Goal: Download file/media

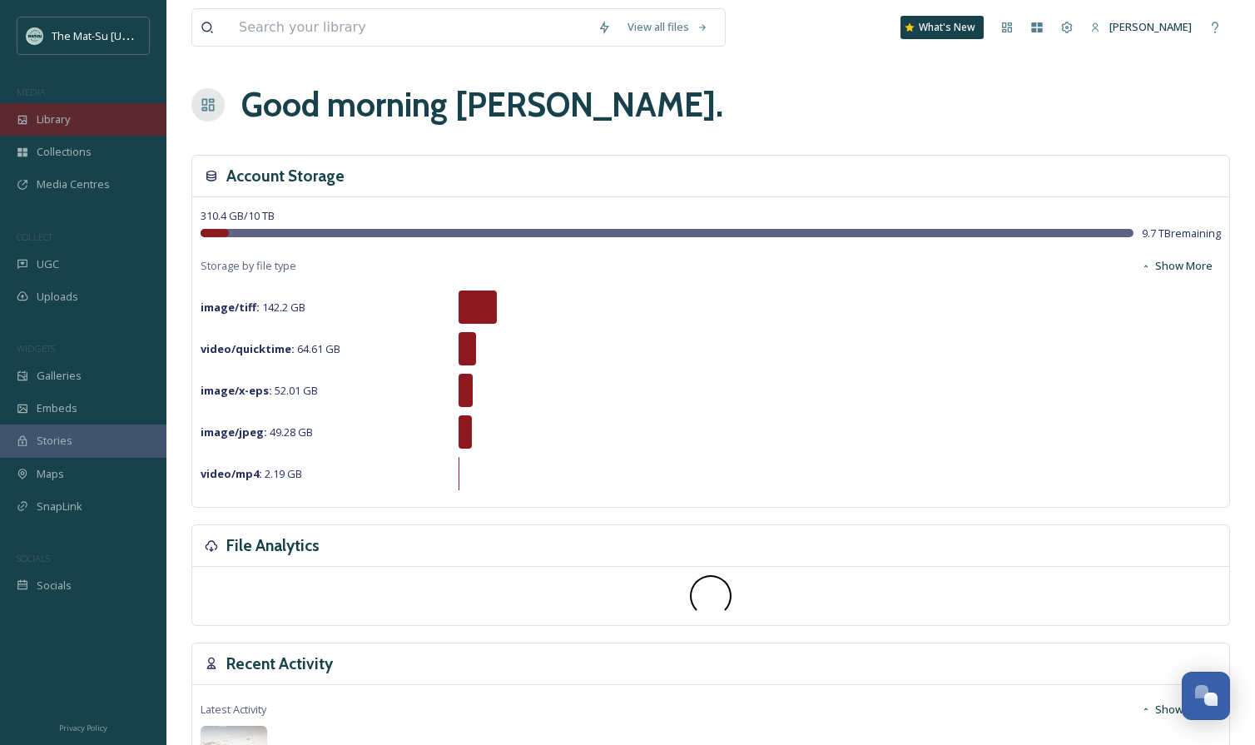
click at [75, 124] on div "Library" at bounding box center [83, 119] width 166 height 32
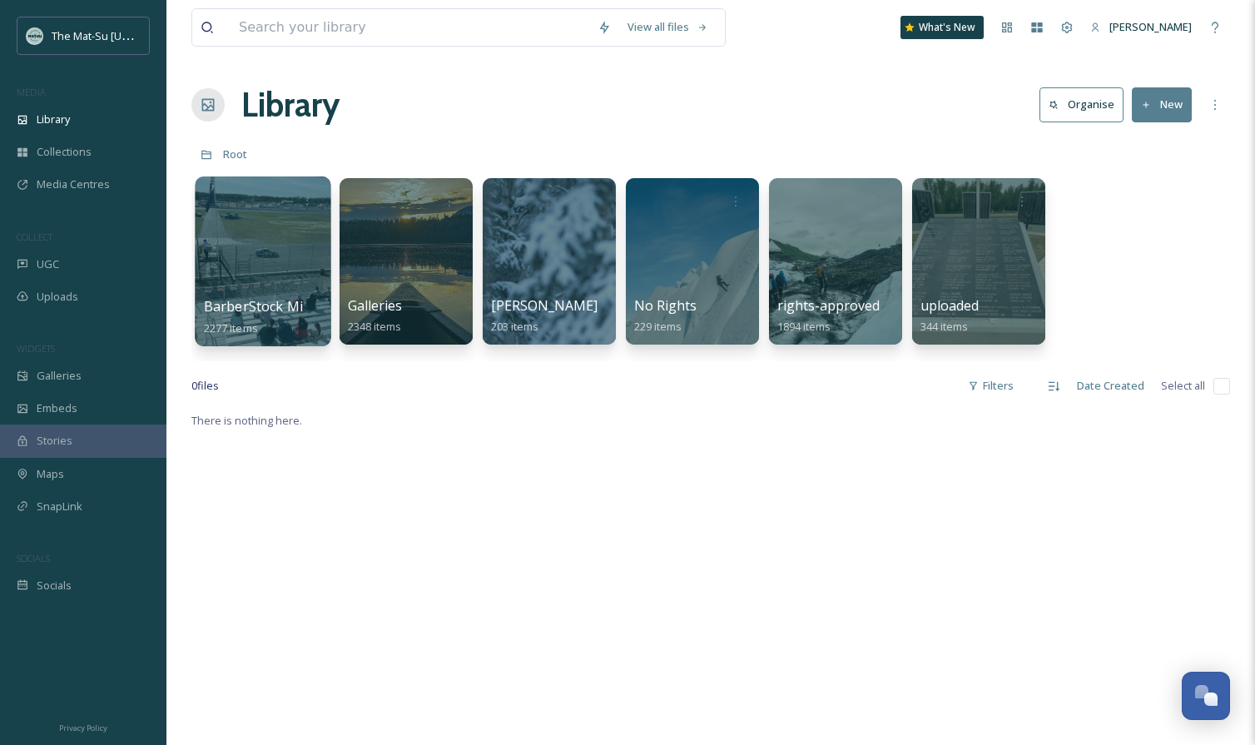
click at [285, 251] on div at bounding box center [263, 261] width 136 height 170
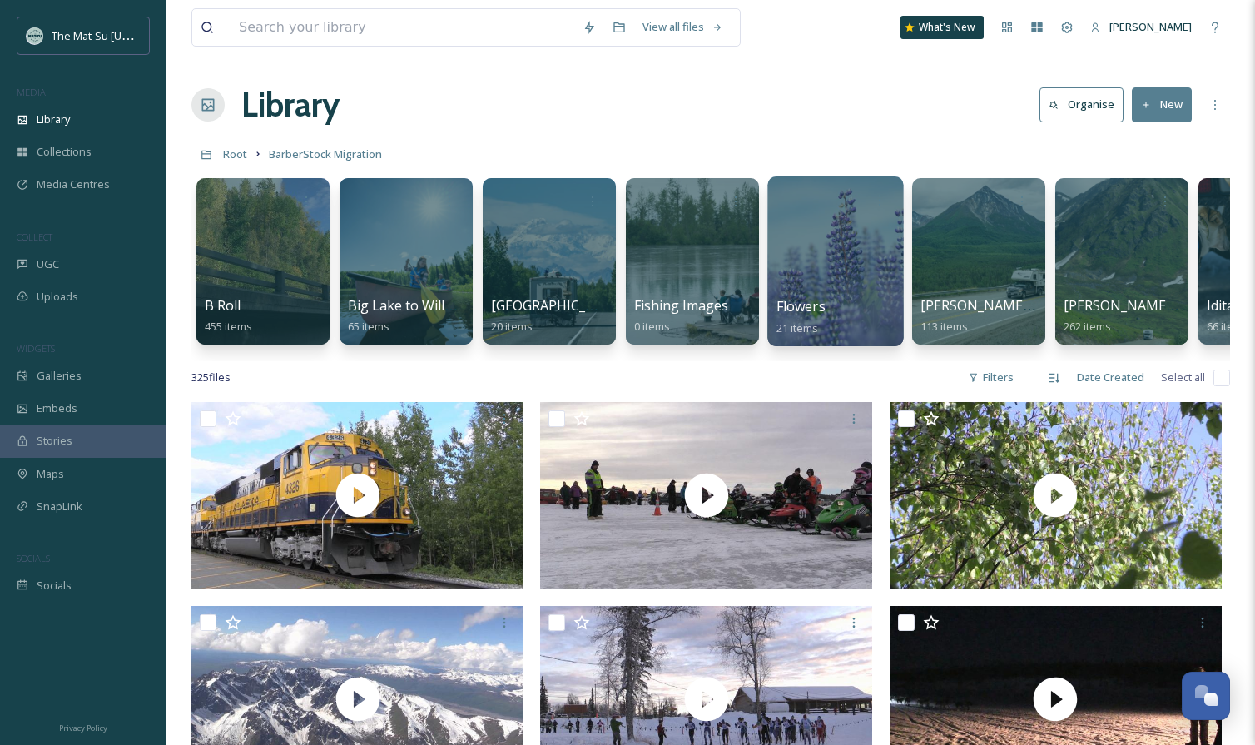
click at [816, 320] on link "Flowers 21 items" at bounding box center [801, 317] width 49 height 37
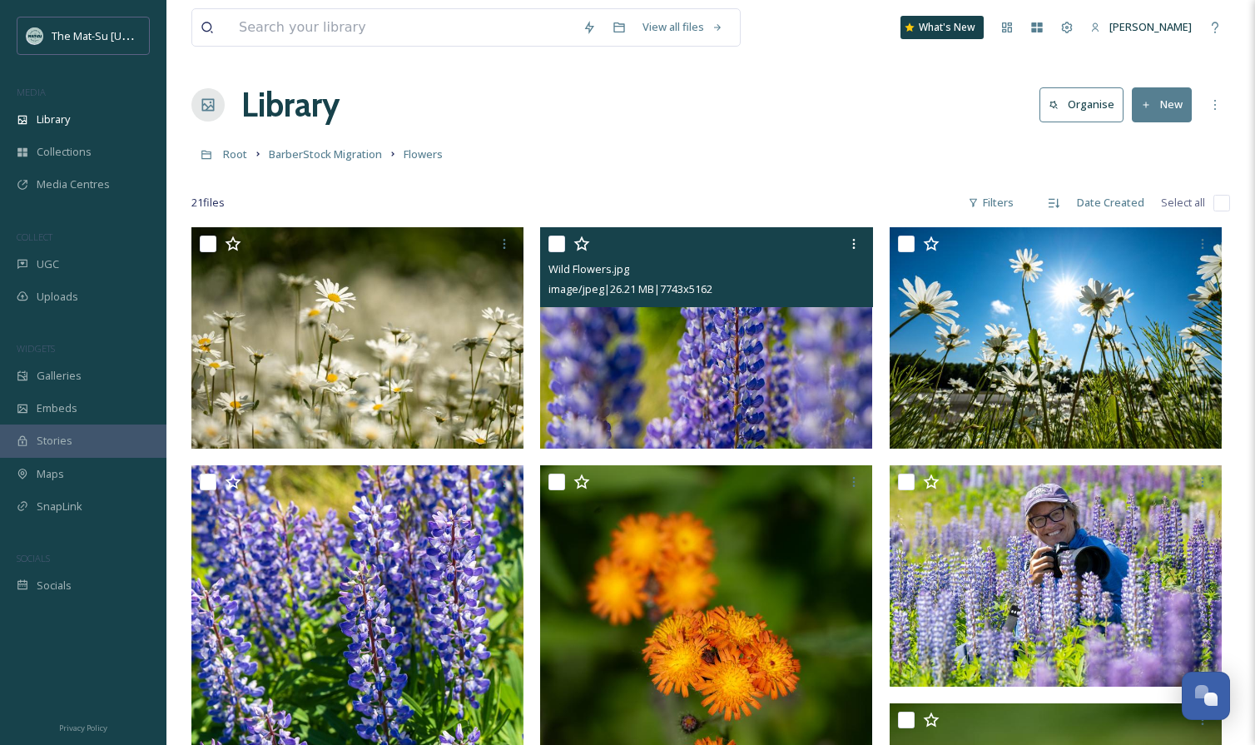
click at [550, 241] on input "checkbox" at bounding box center [556, 244] width 17 height 17
checkbox input "true"
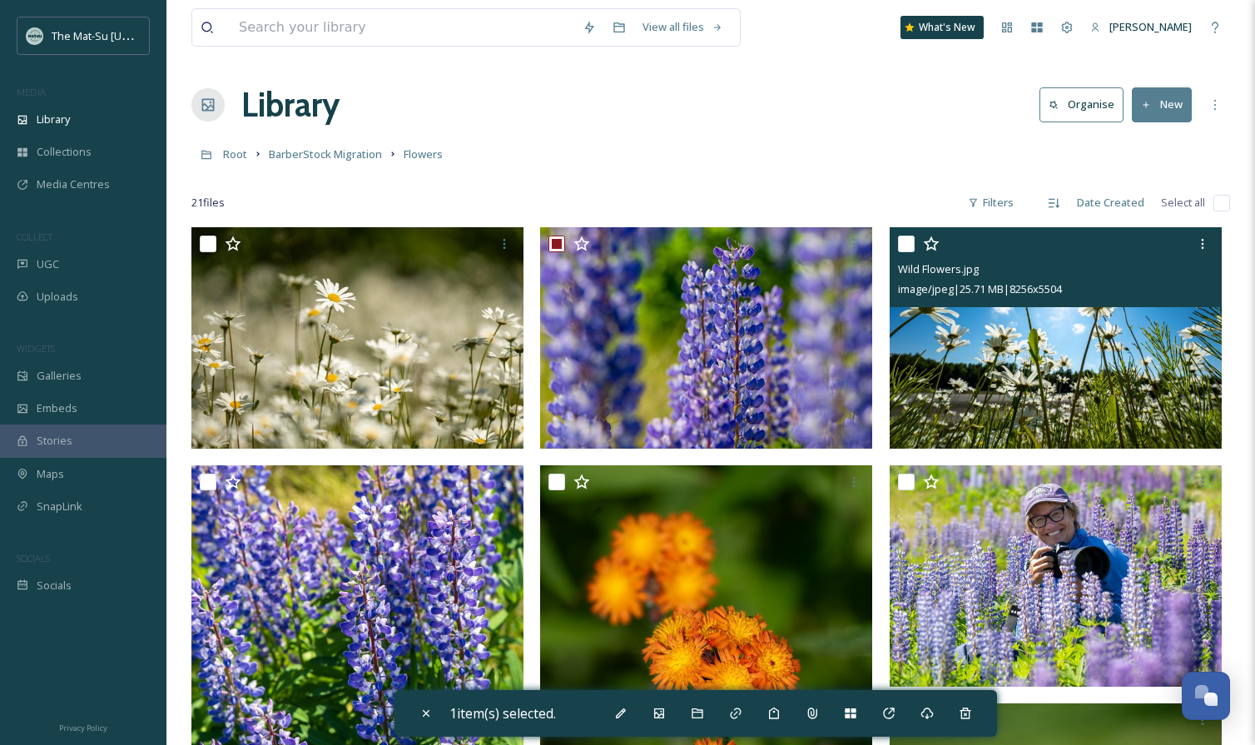
click at [904, 251] on input "checkbox" at bounding box center [906, 244] width 17 height 17
checkbox input "true"
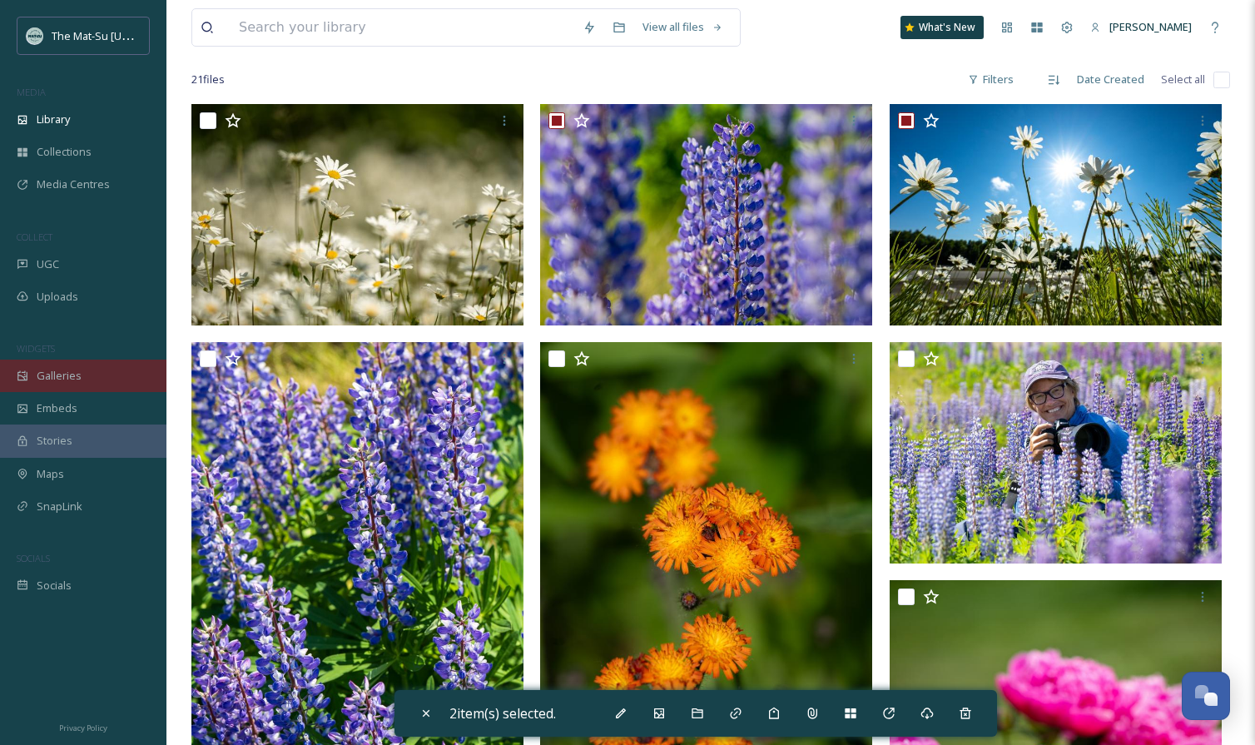
scroll to position [118, 0]
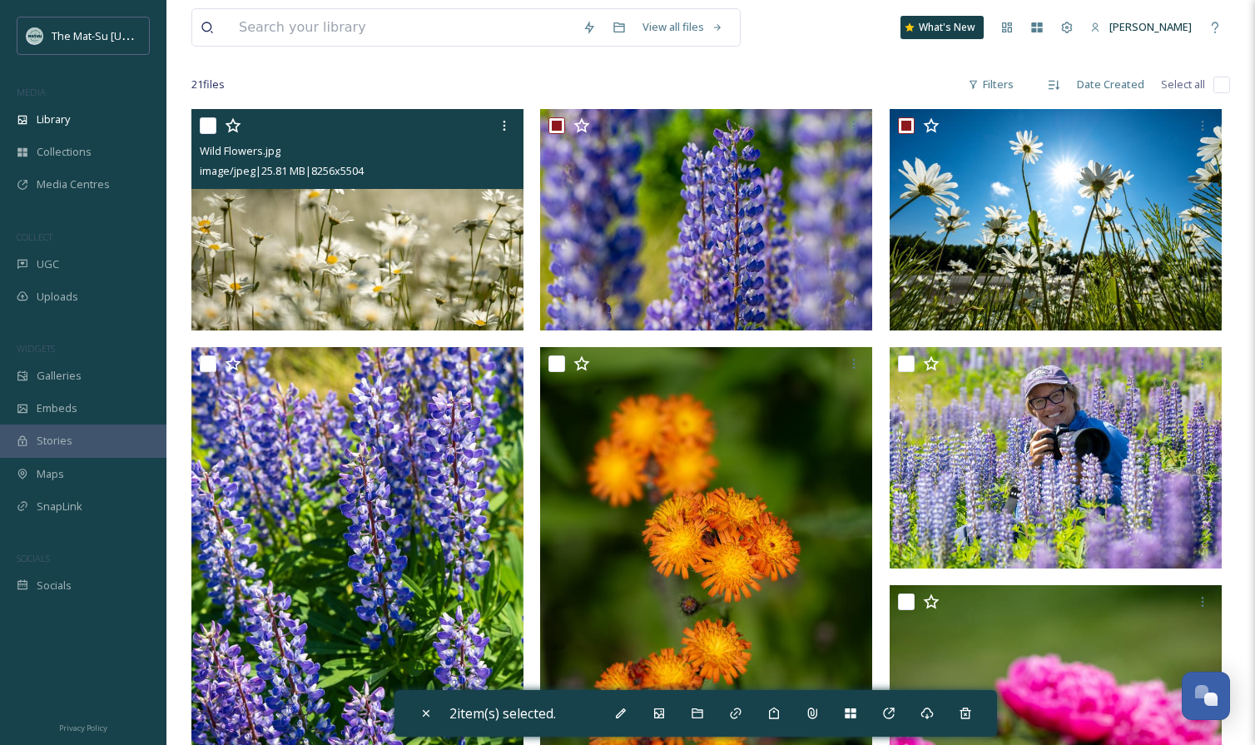
click at [215, 127] on input "checkbox" at bounding box center [208, 125] width 17 height 17
checkbox input "true"
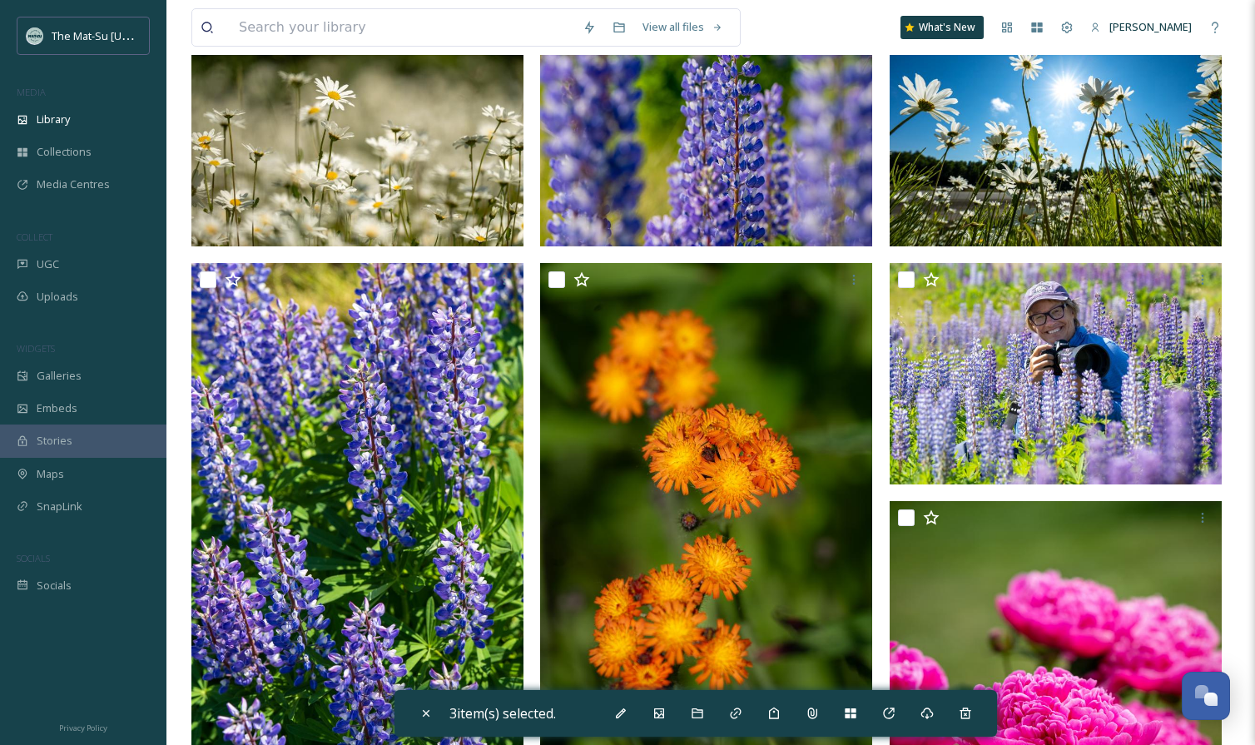
scroll to position [248, 0]
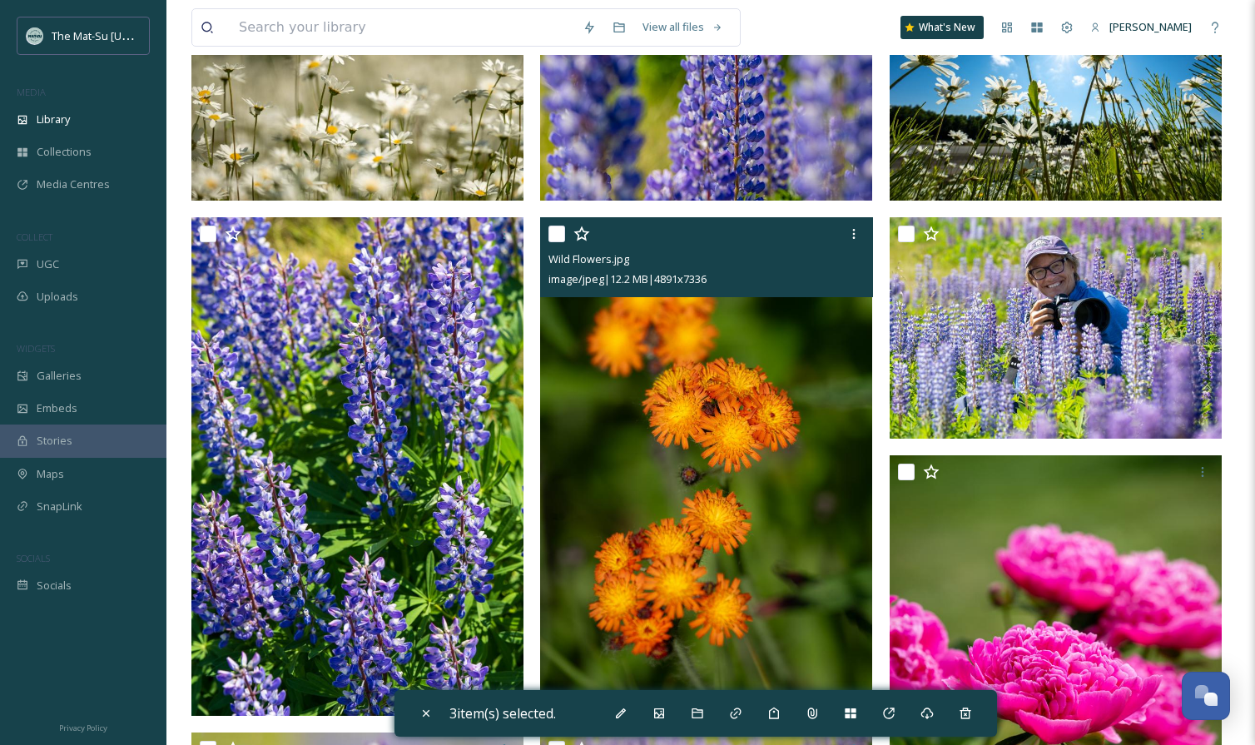
click at [560, 234] on input "checkbox" at bounding box center [556, 234] width 17 height 17
checkbox input "true"
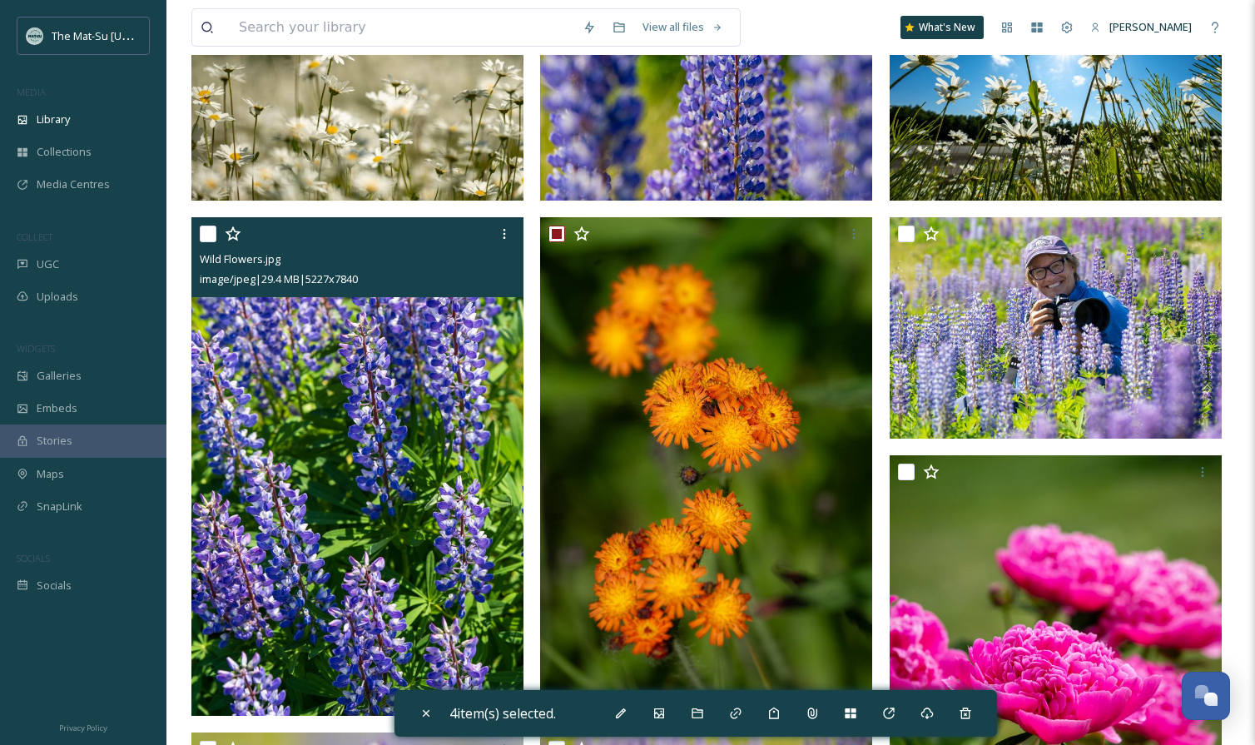
click at [209, 228] on input "checkbox" at bounding box center [208, 234] width 17 height 17
checkbox input "true"
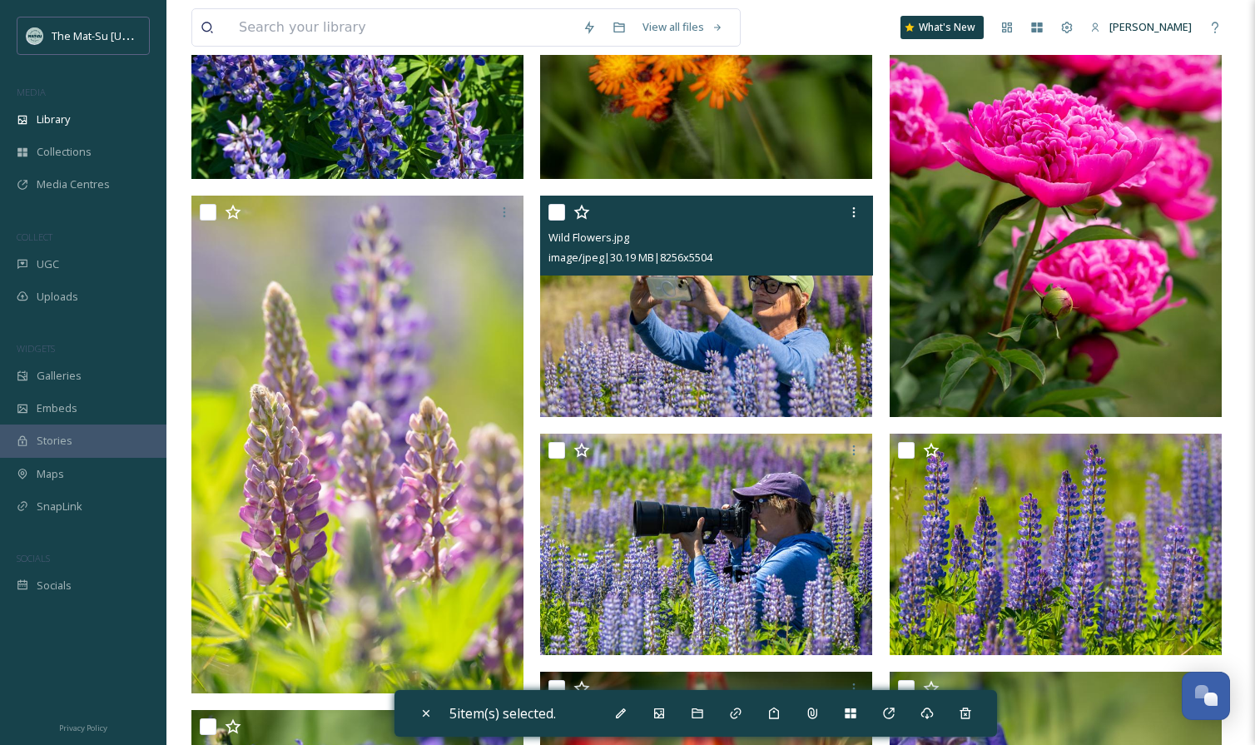
scroll to position [878, 0]
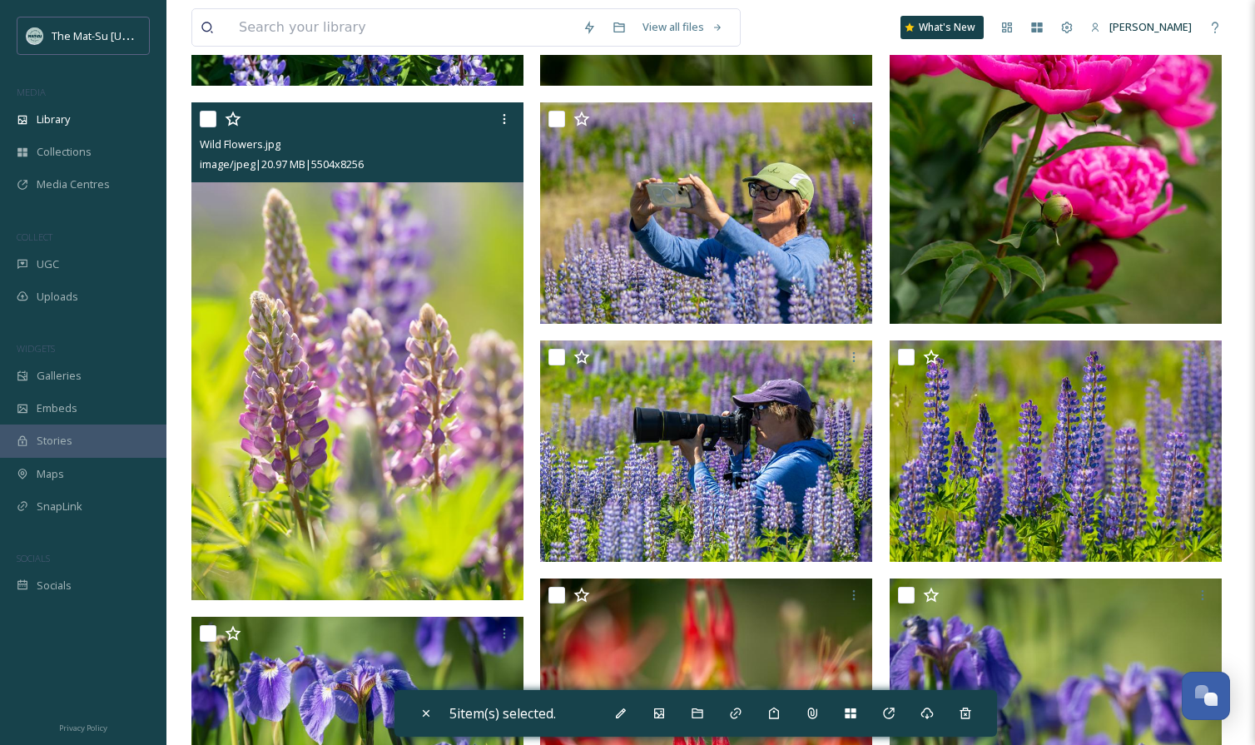
click at [205, 121] on input "checkbox" at bounding box center [208, 119] width 17 height 17
checkbox input "true"
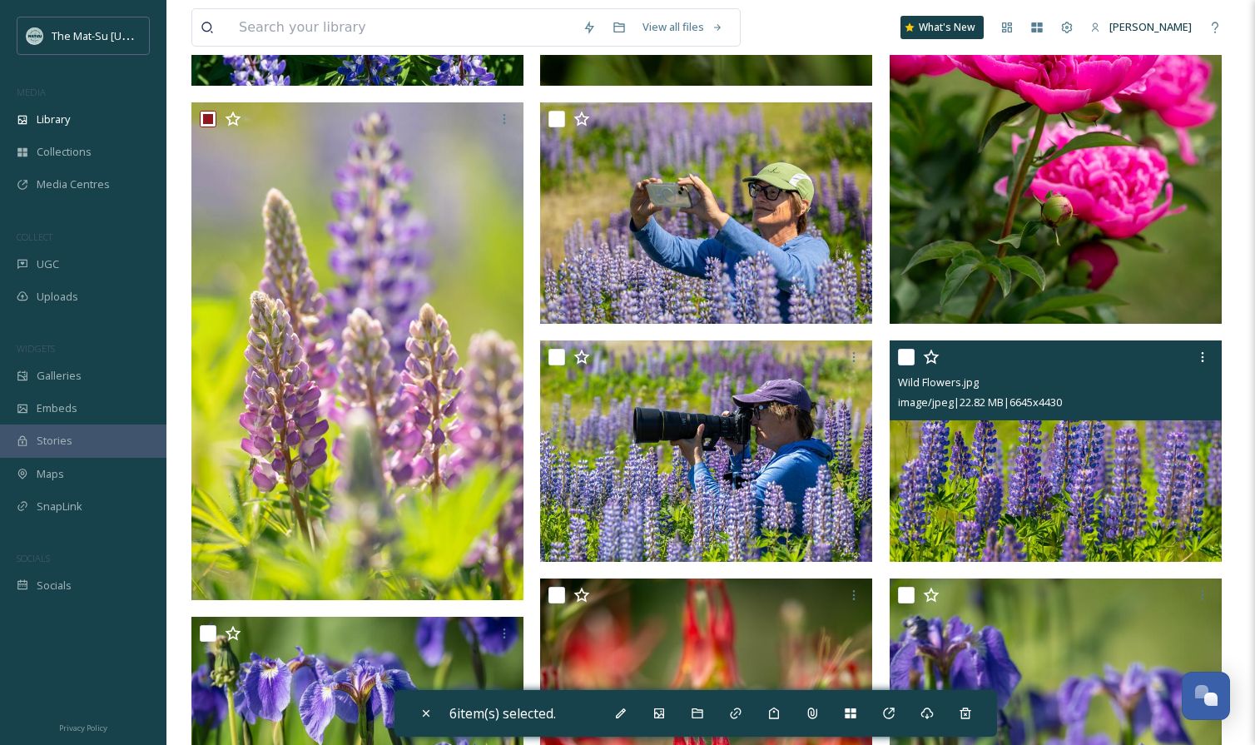
click at [902, 356] on input "checkbox" at bounding box center [906, 357] width 17 height 17
checkbox input "true"
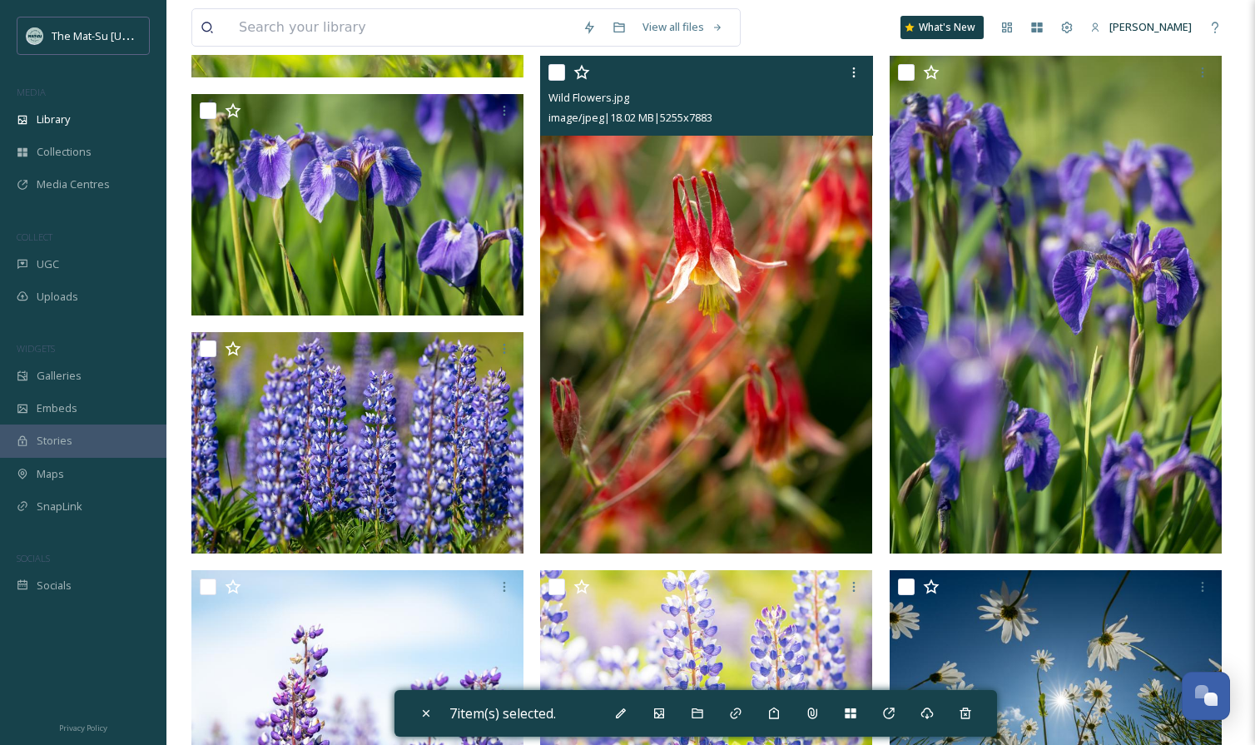
scroll to position [1405, 0]
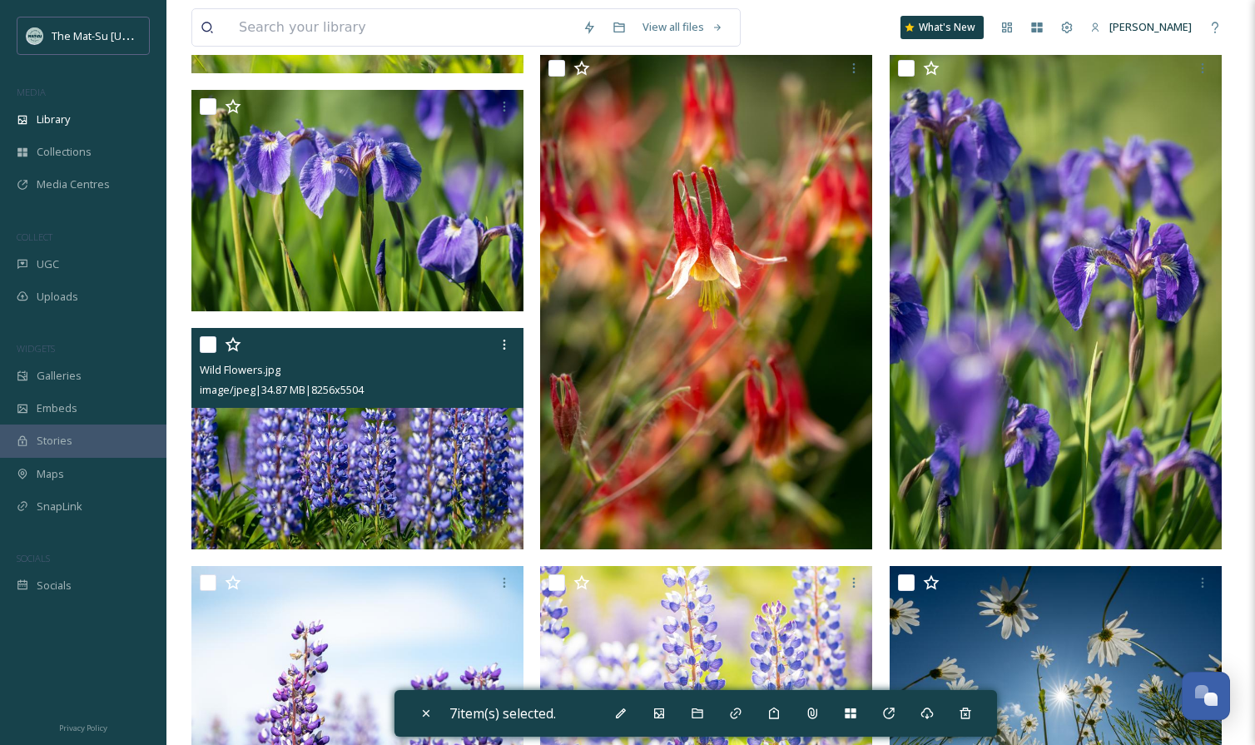
click at [211, 344] on input "checkbox" at bounding box center [208, 344] width 17 height 17
checkbox input "true"
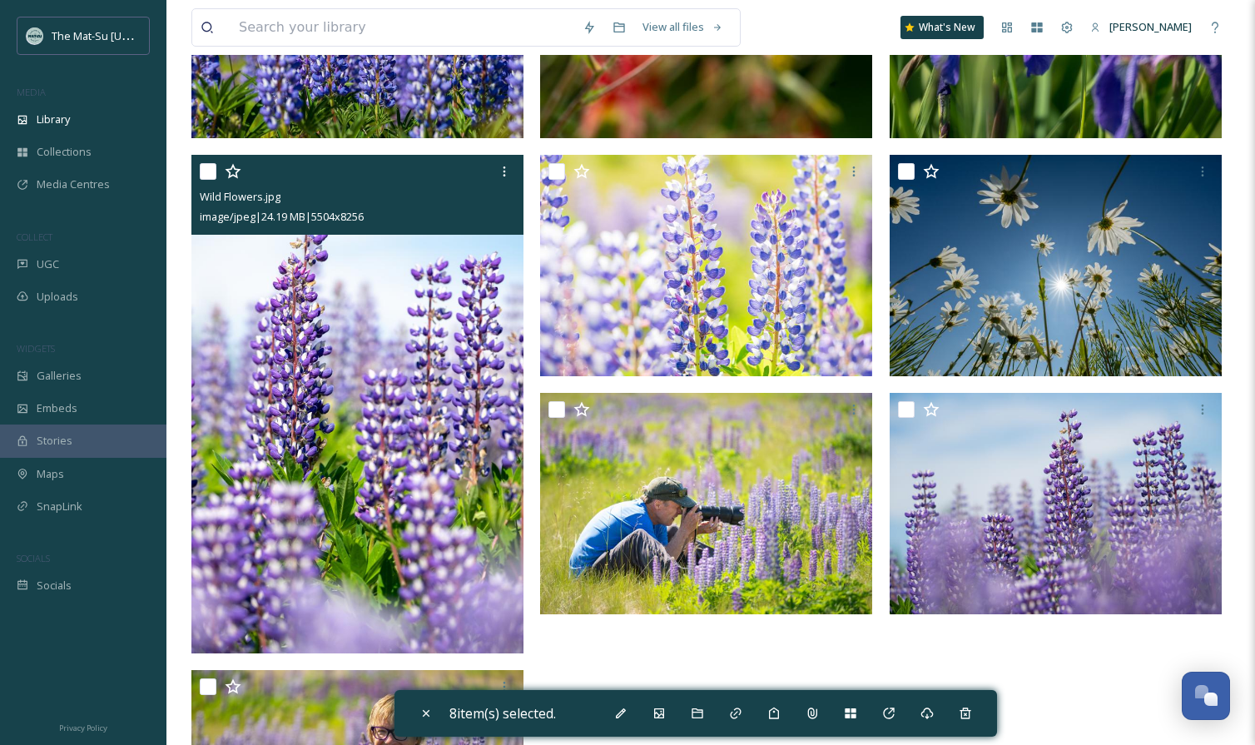
scroll to position [1636, 0]
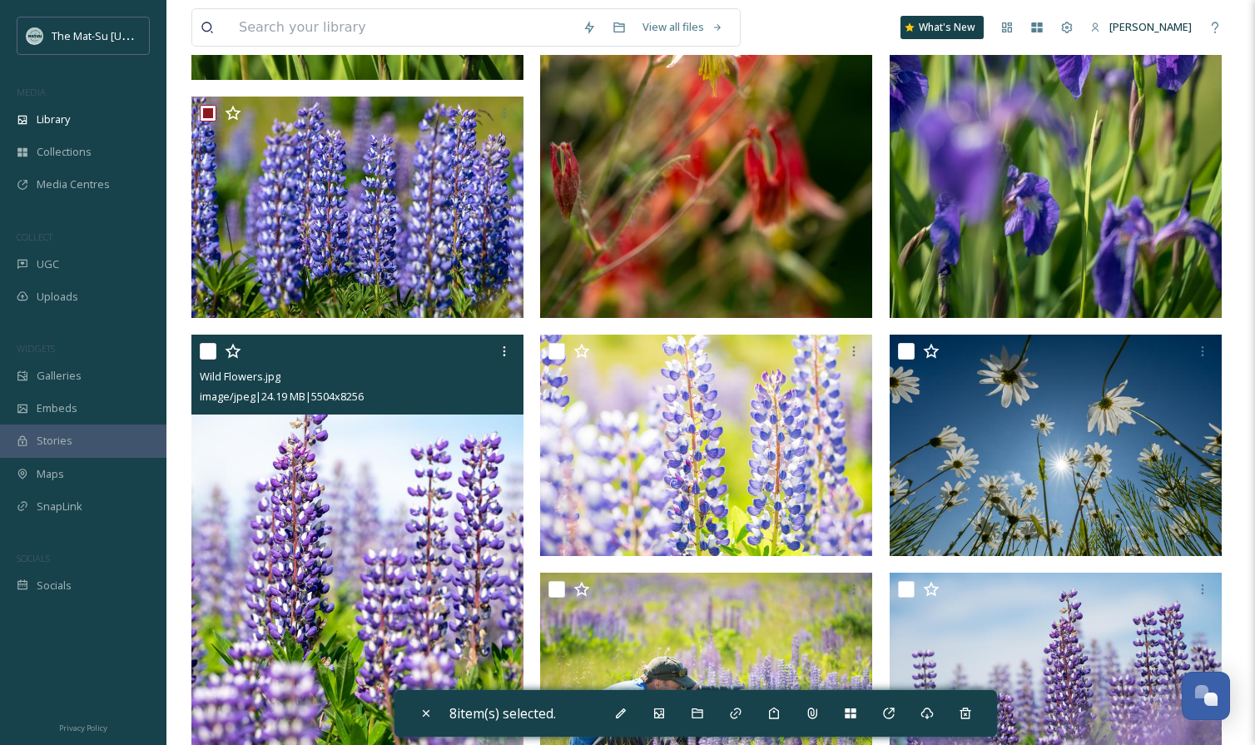
click at [210, 356] on input "checkbox" at bounding box center [208, 351] width 17 height 17
checkbox input "true"
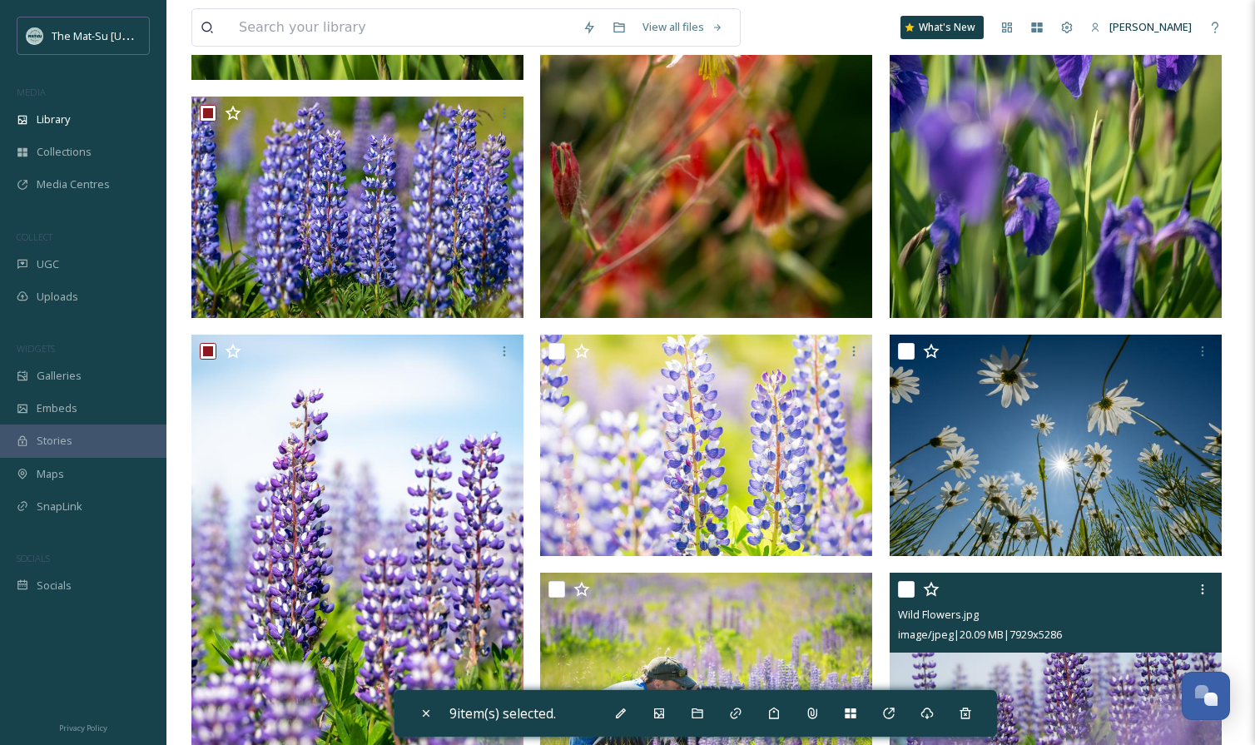
click at [902, 586] on input "checkbox" at bounding box center [906, 589] width 17 height 17
checkbox input "true"
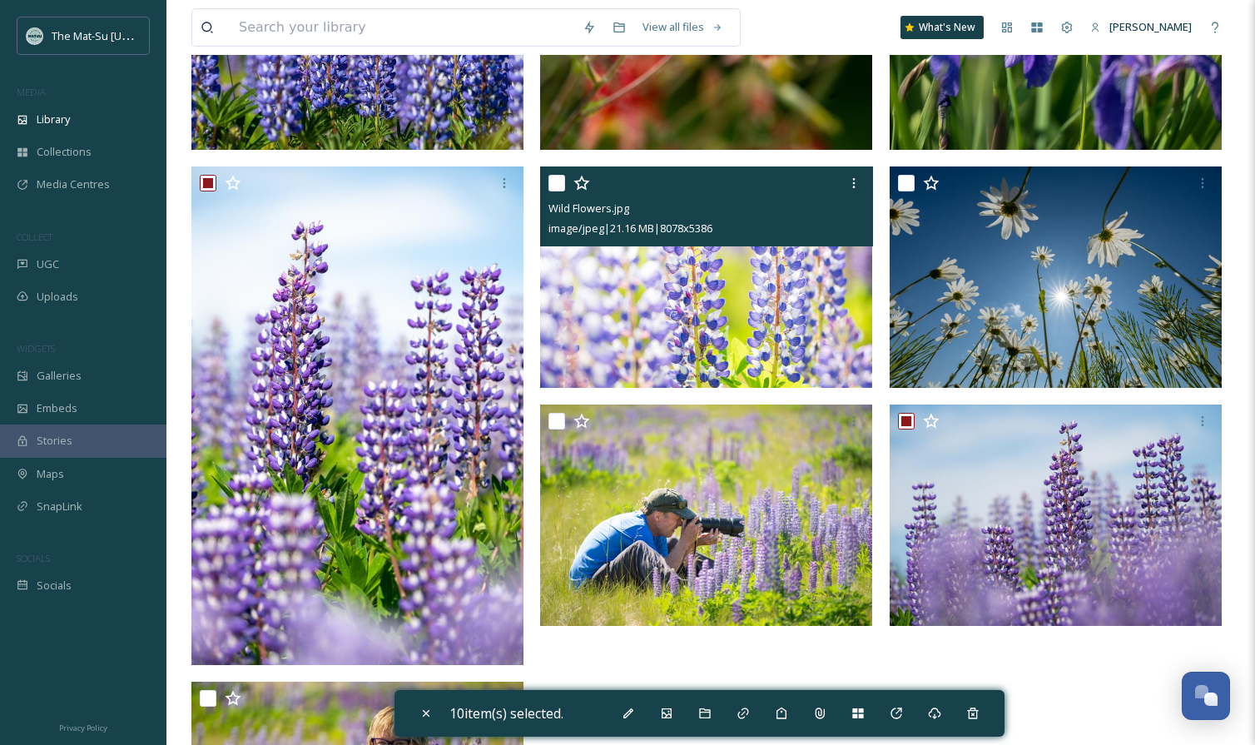
scroll to position [1805, 0]
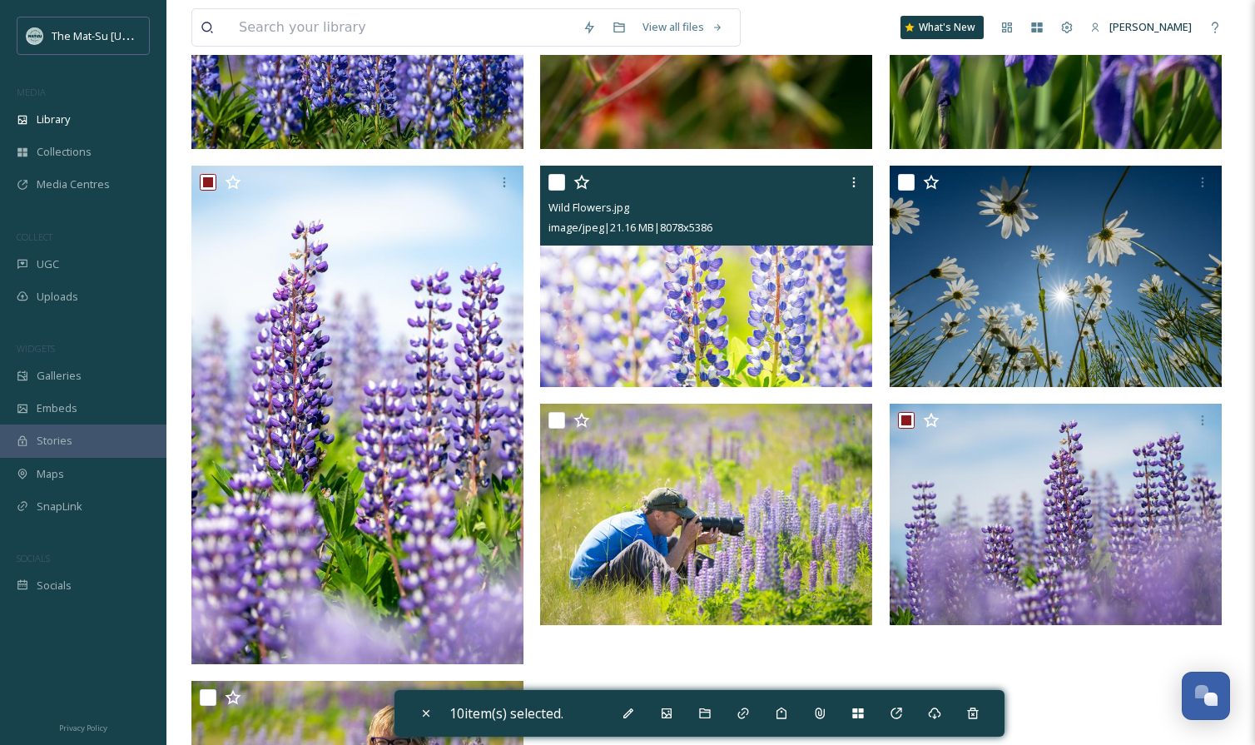
click at [549, 180] on input "checkbox" at bounding box center [556, 182] width 17 height 17
checkbox input "true"
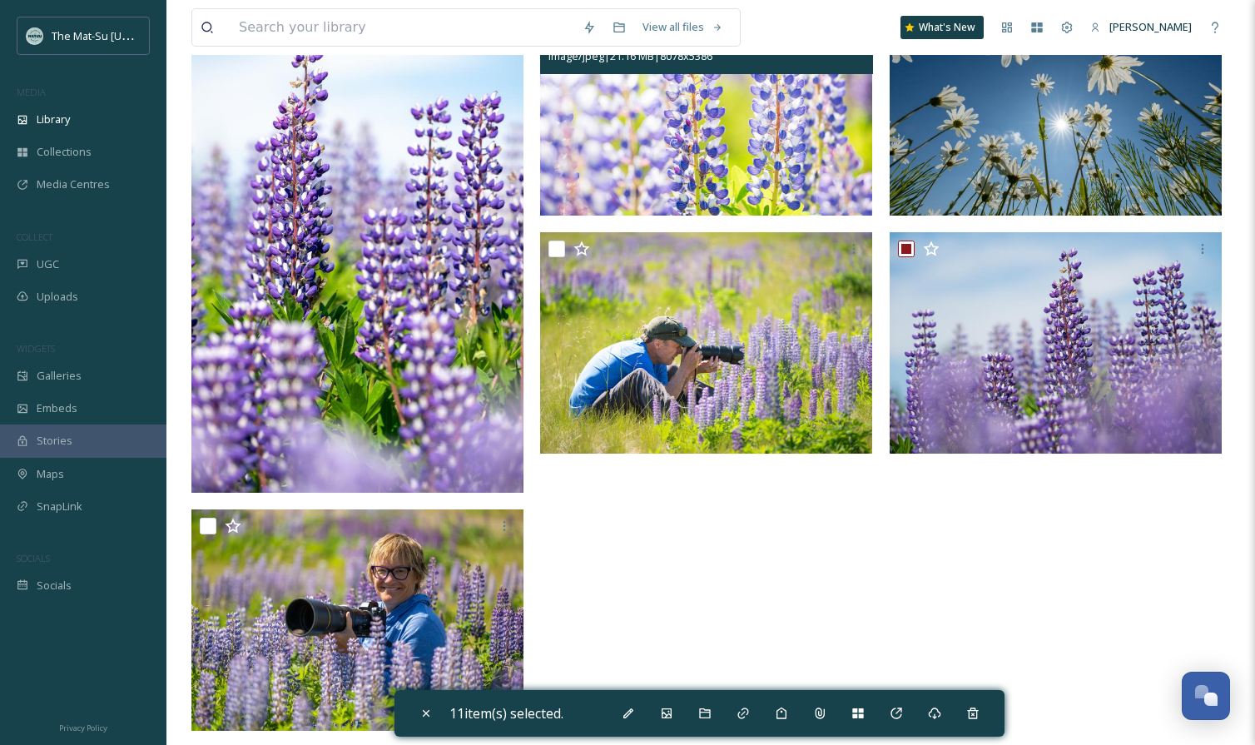
scroll to position [1991, 0]
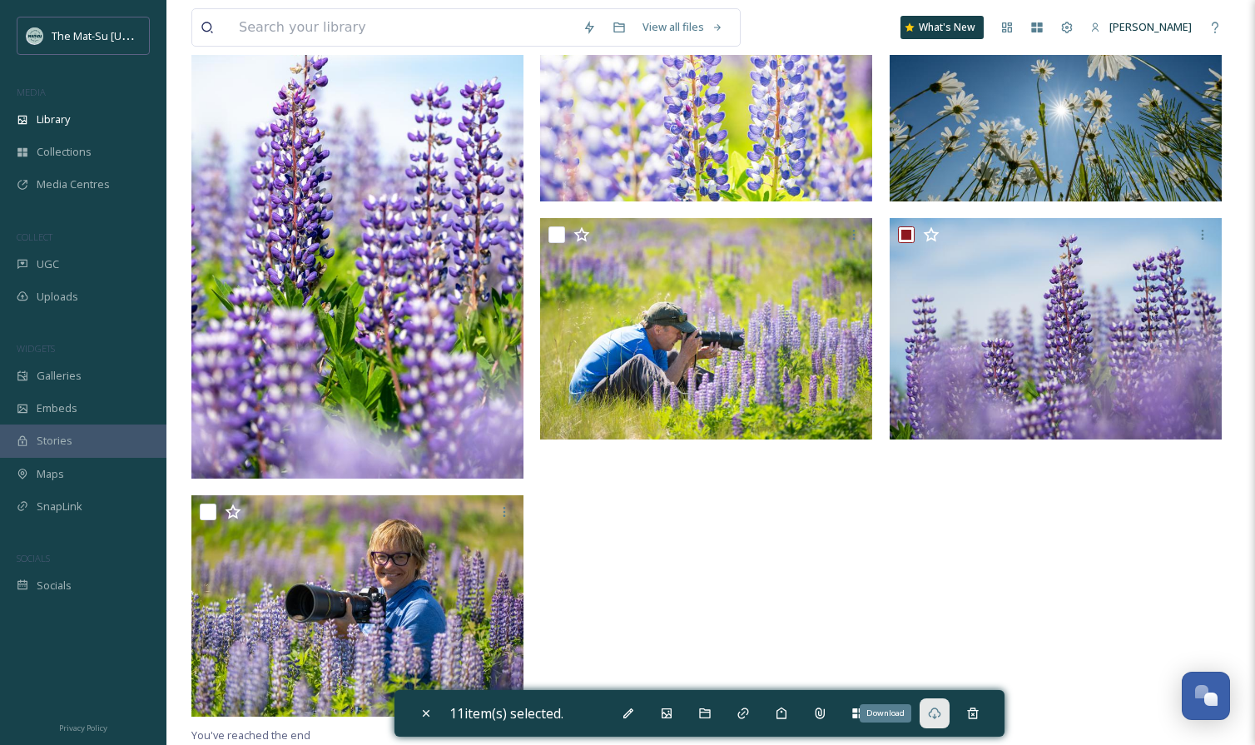
click at [929, 707] on div "Download" at bounding box center [935, 713] width 30 height 30
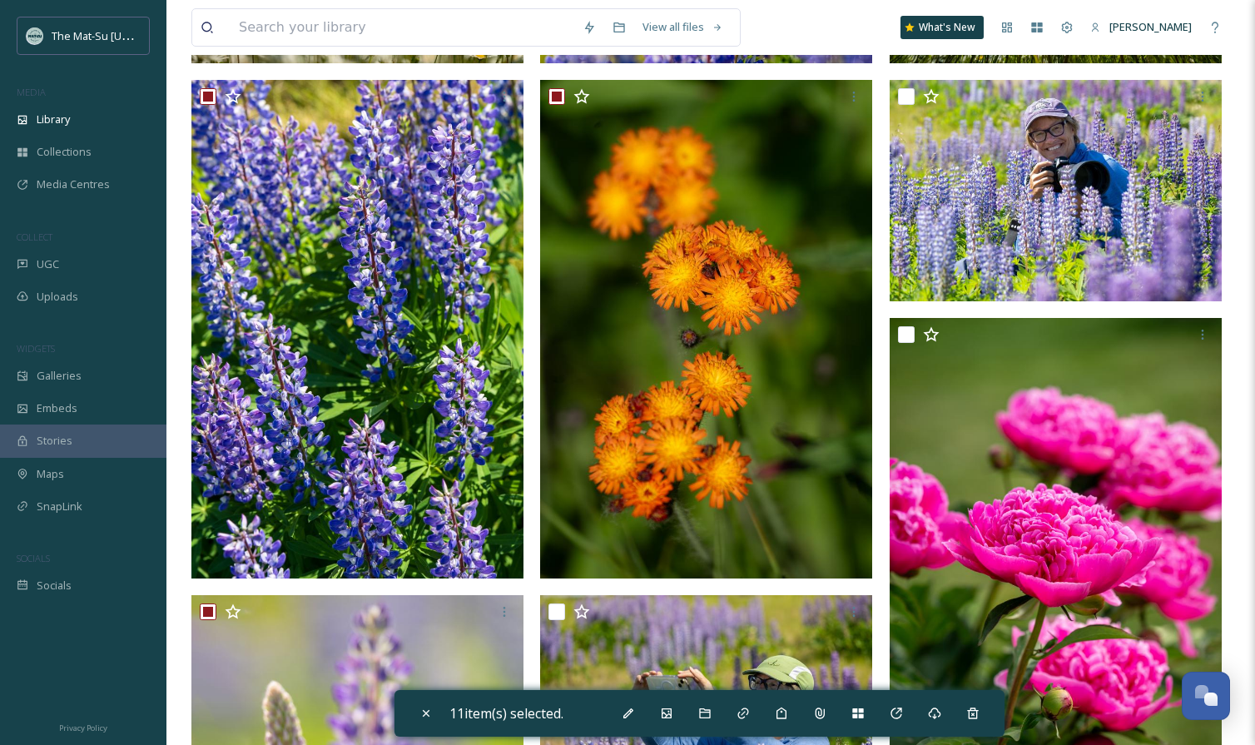
scroll to position [0, 0]
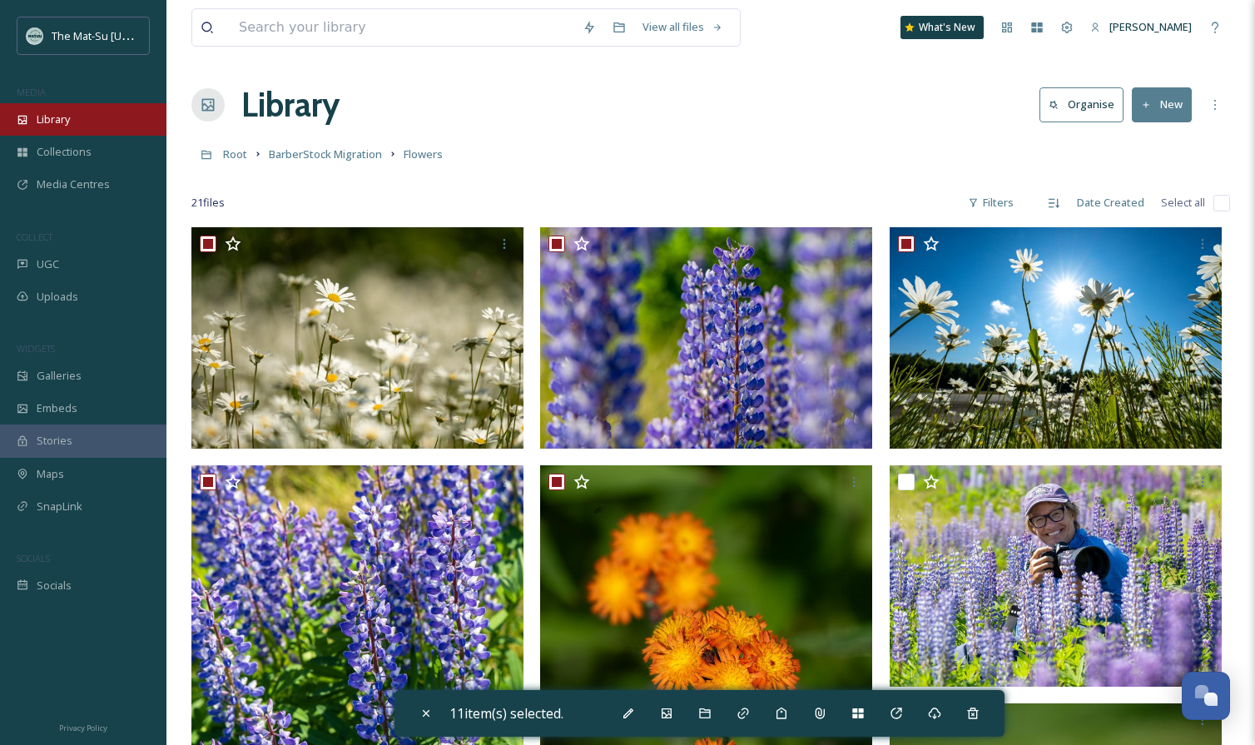
click at [56, 113] on span "Library" at bounding box center [53, 120] width 33 height 16
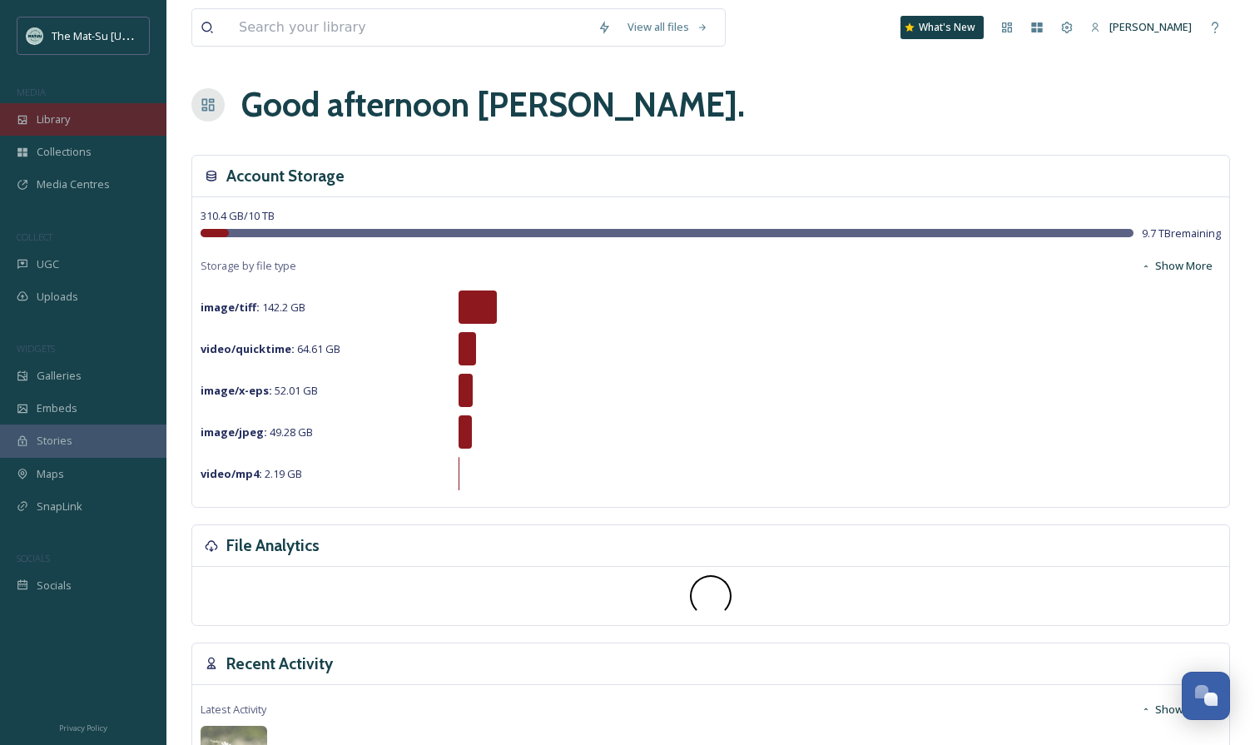
click at [72, 125] on div "Library" at bounding box center [83, 119] width 166 height 32
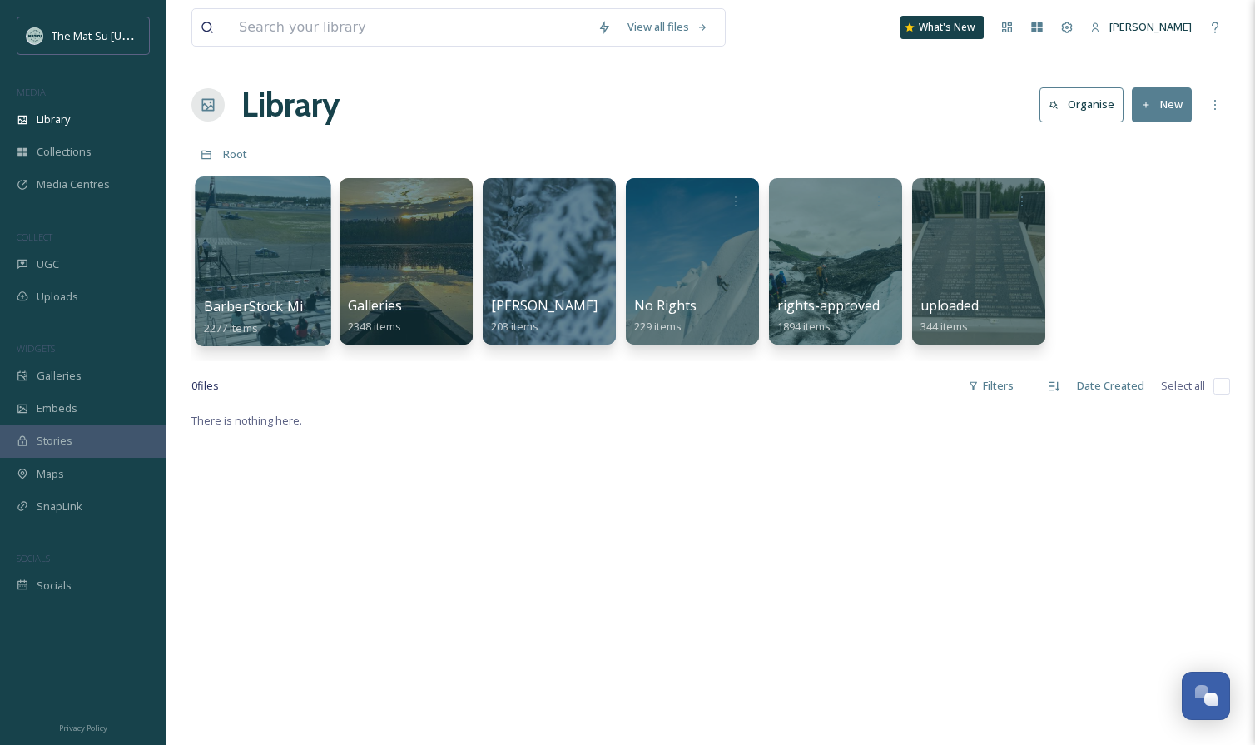
click at [283, 294] on div at bounding box center [263, 261] width 136 height 170
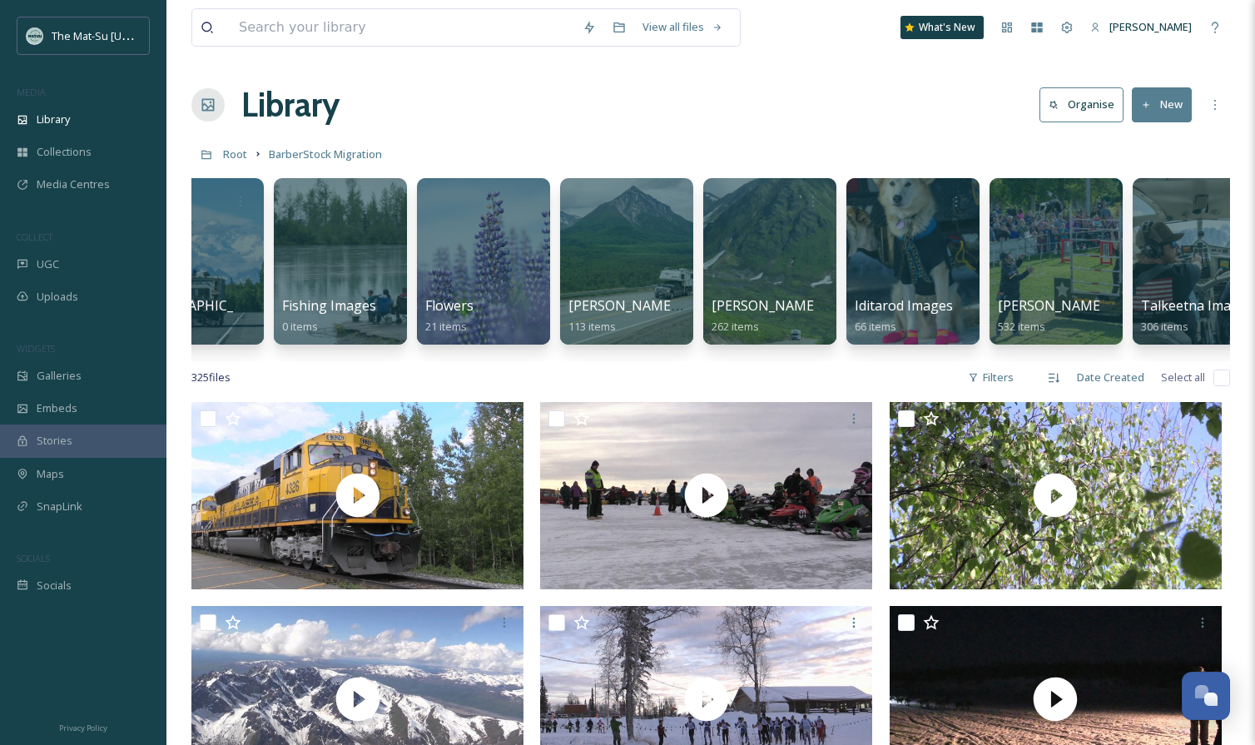
scroll to position [0, 376]
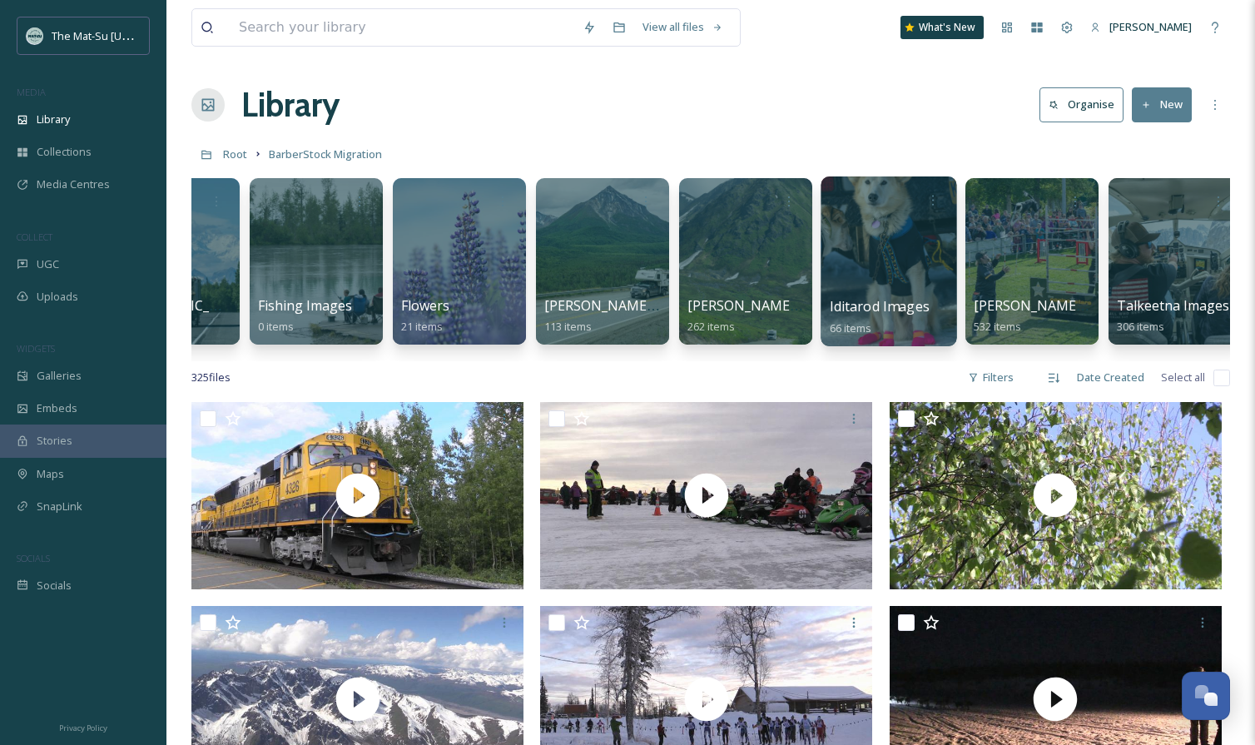
click at [874, 275] on div at bounding box center [889, 261] width 136 height 170
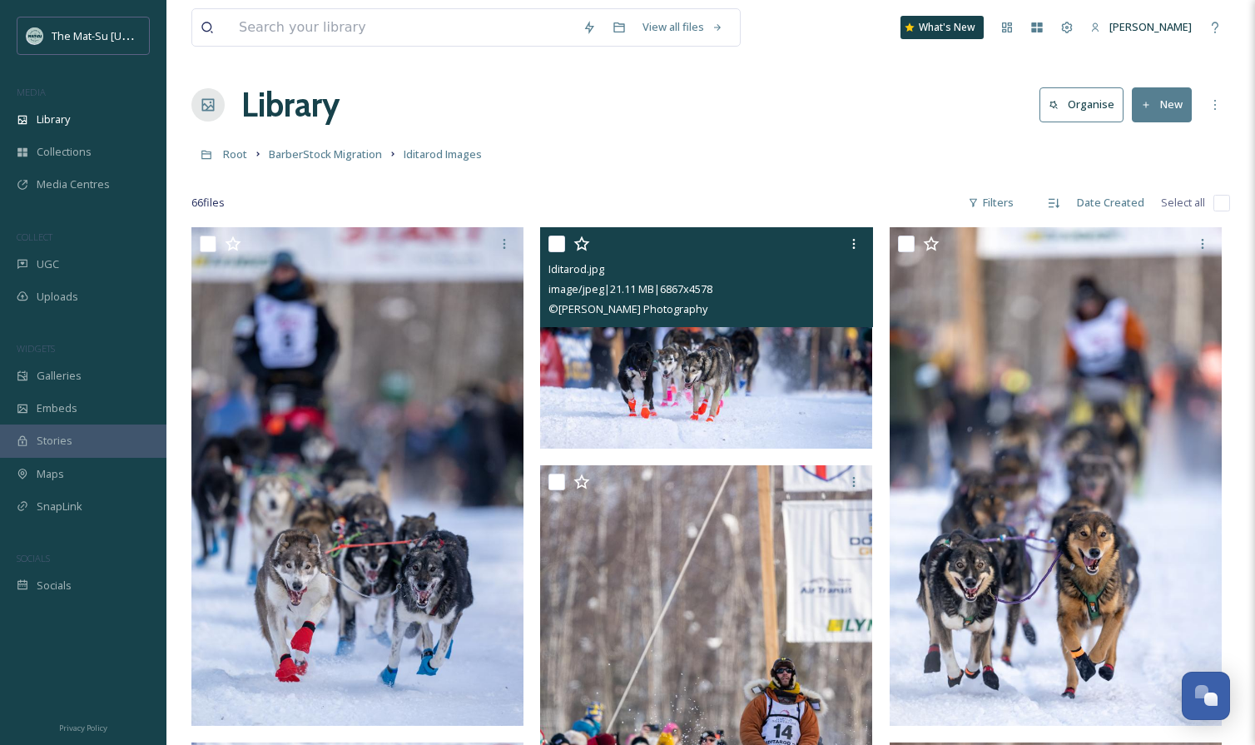
click at [558, 241] on input "checkbox" at bounding box center [556, 244] width 17 height 17
checkbox input "true"
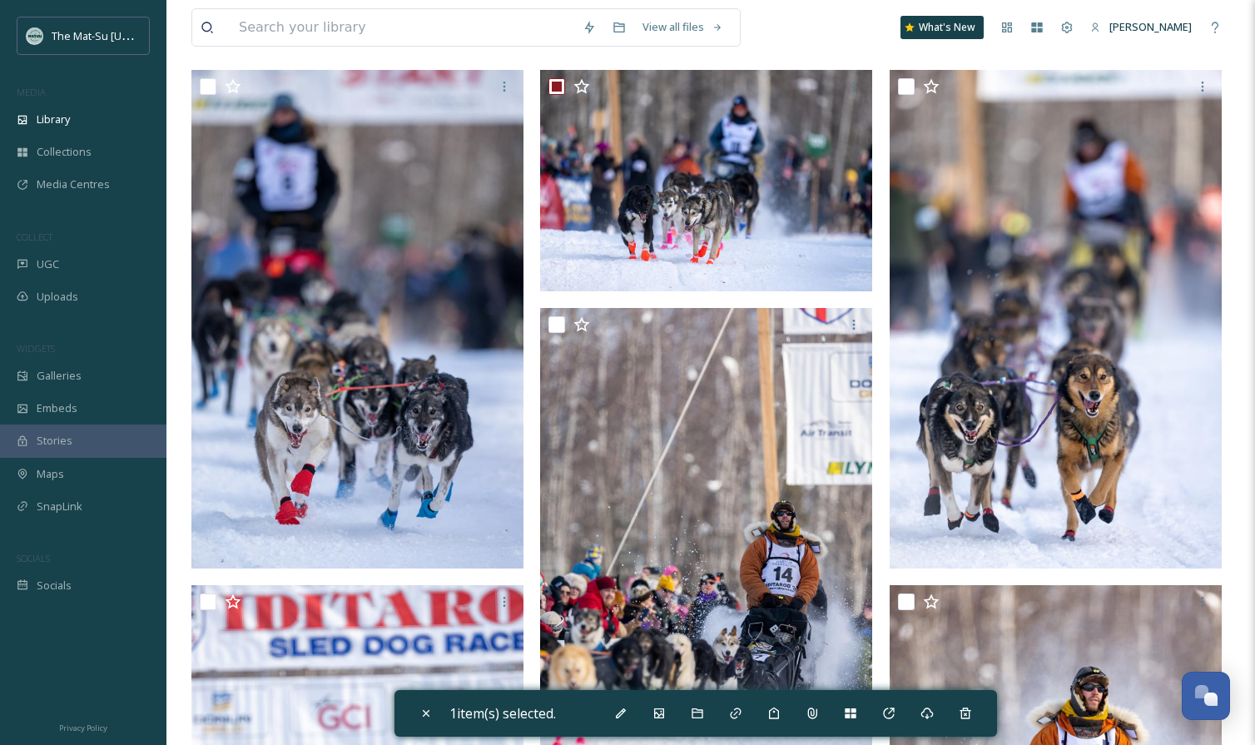
scroll to position [175, 0]
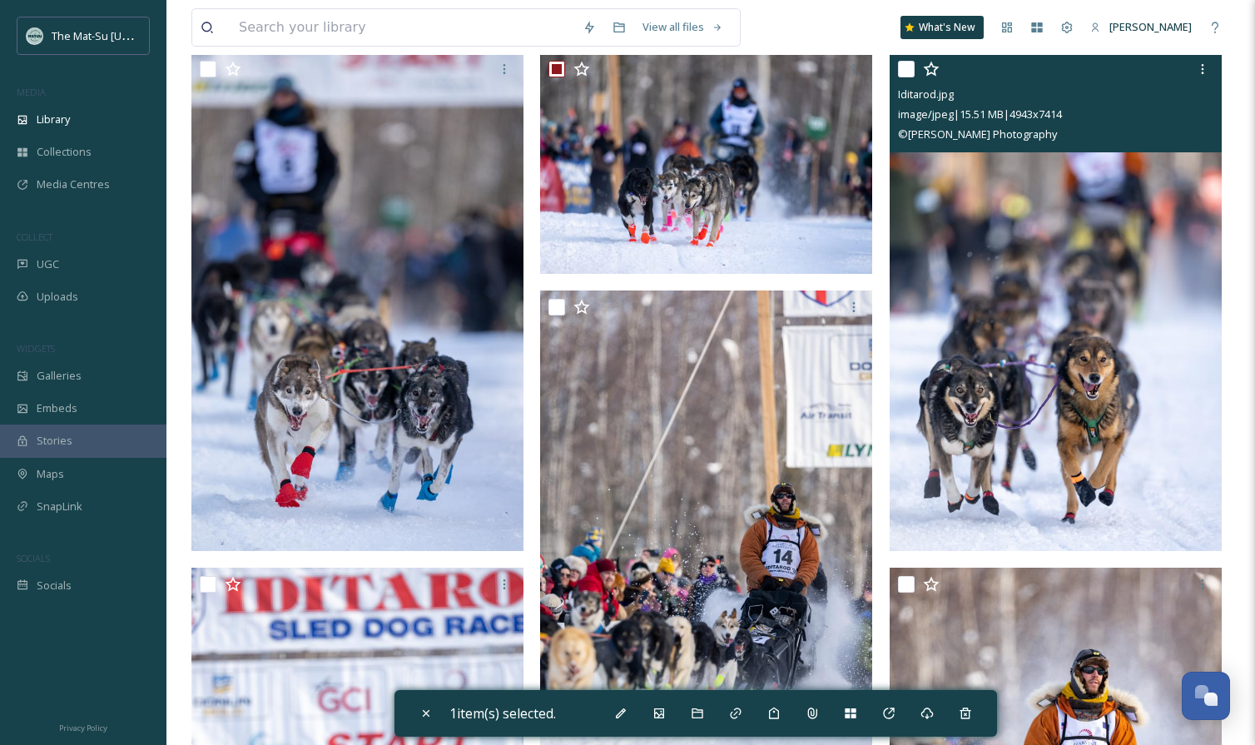
click at [909, 72] on input "checkbox" at bounding box center [906, 69] width 17 height 17
checkbox input "true"
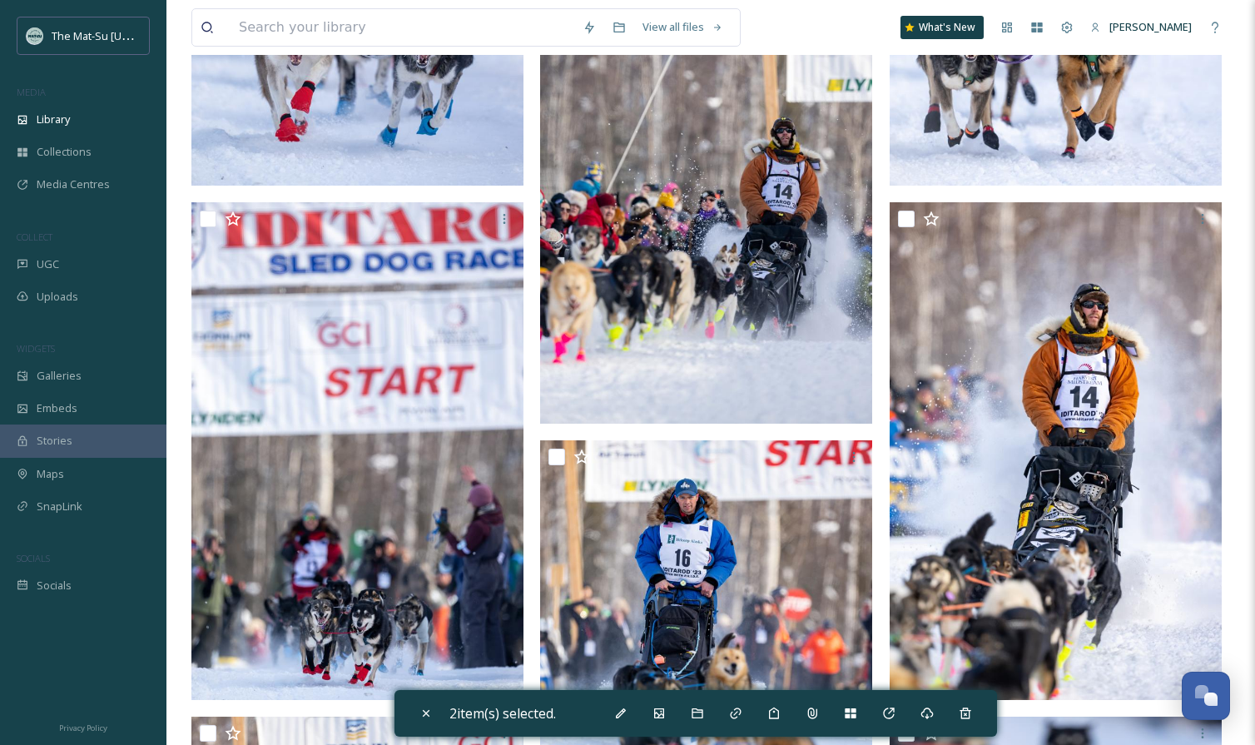
scroll to position [541, 0]
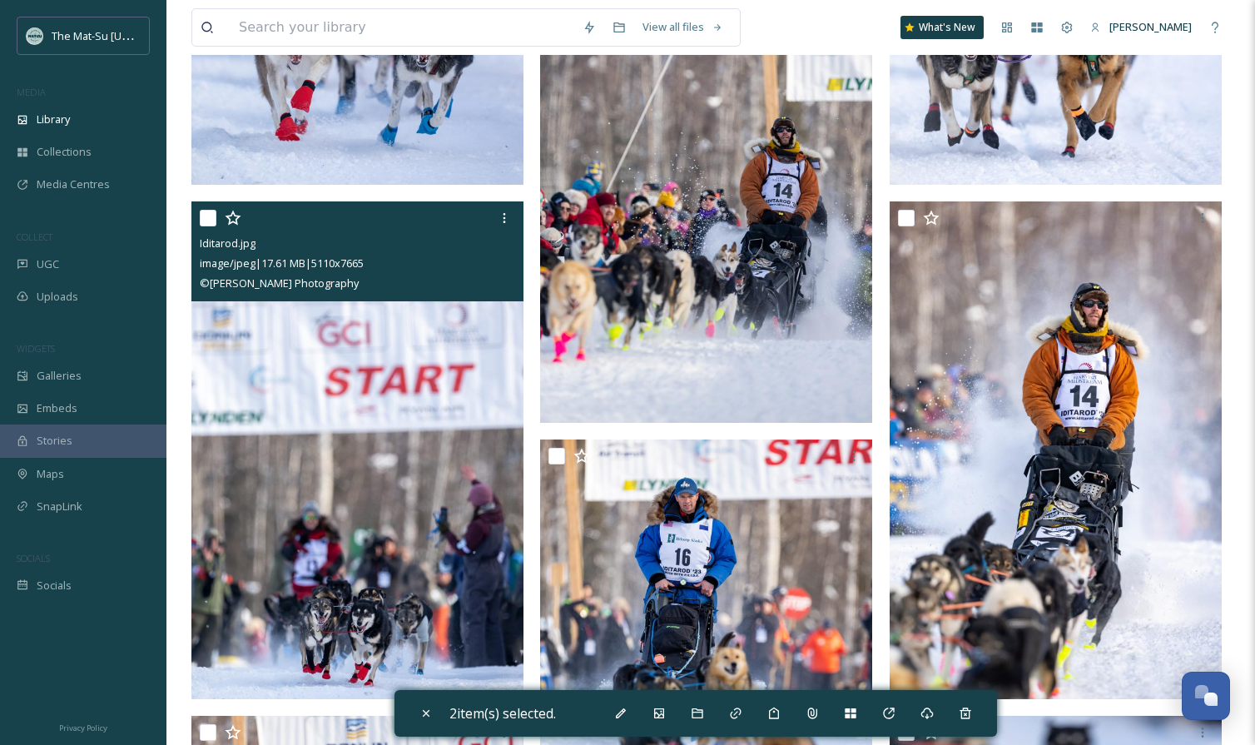
click at [209, 216] on input "checkbox" at bounding box center [208, 218] width 17 height 17
checkbox input "true"
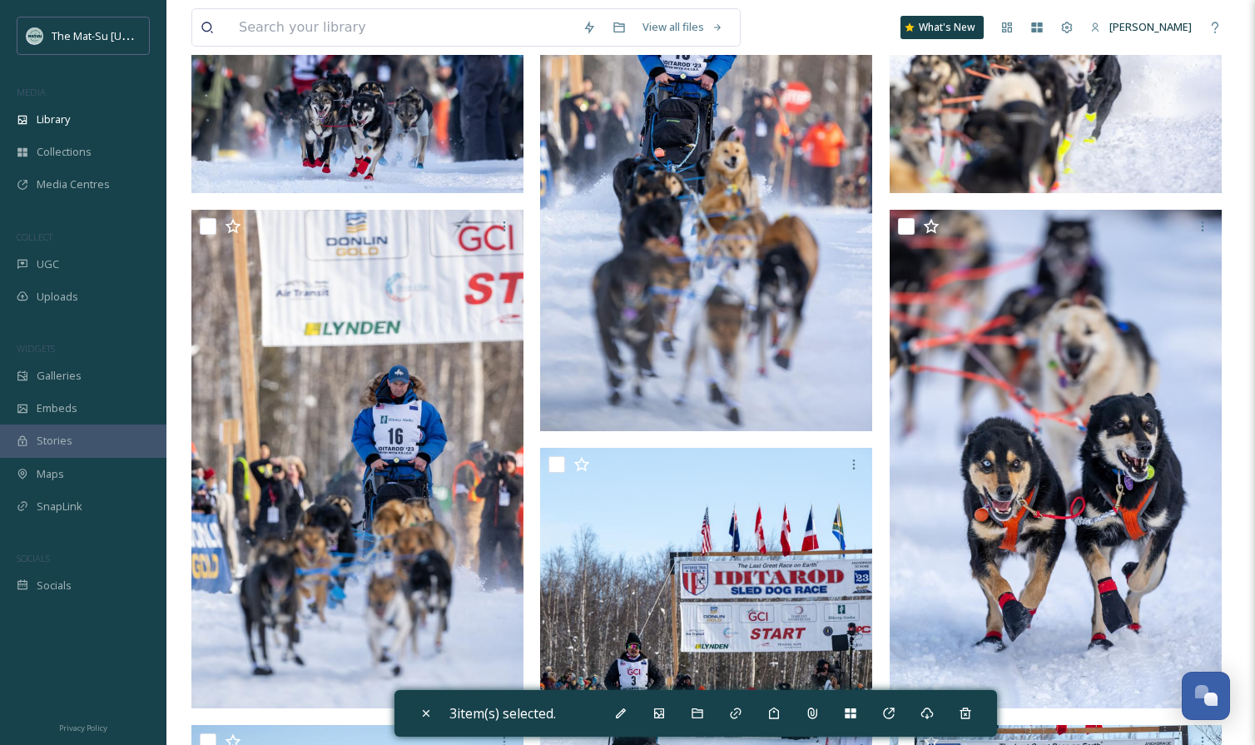
scroll to position [1199, 0]
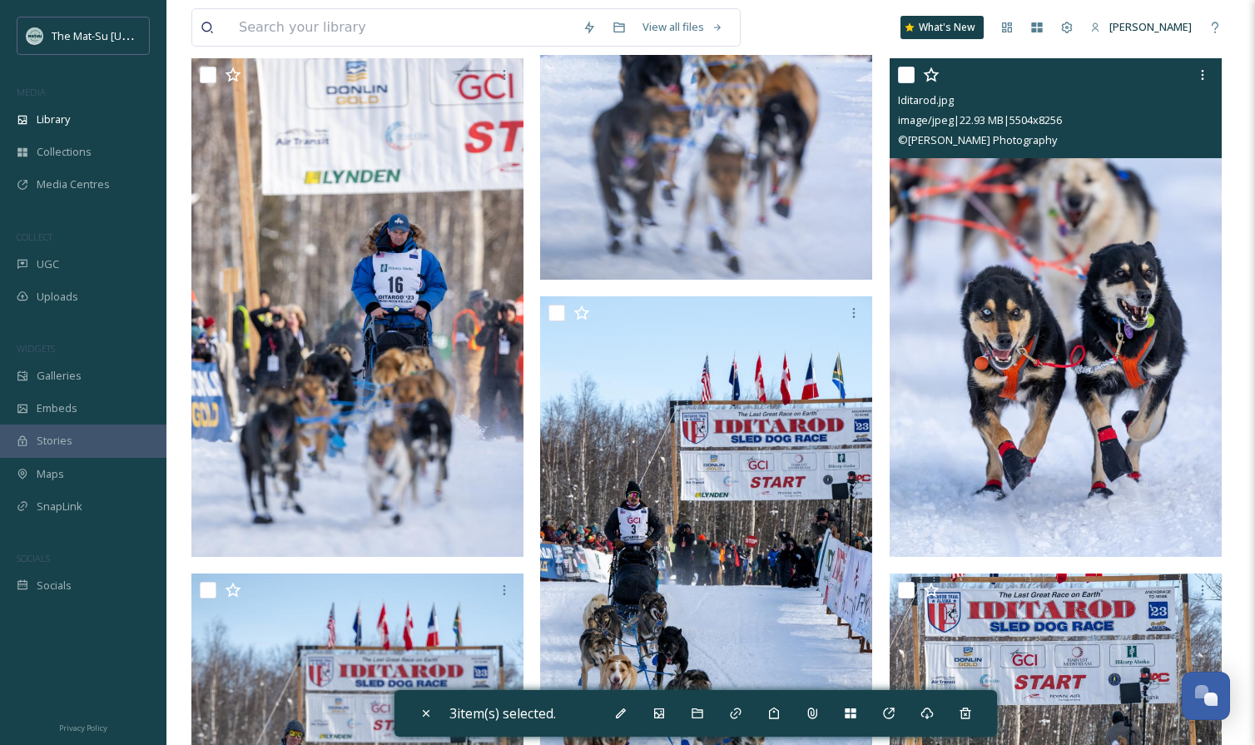
click at [907, 67] on input "checkbox" at bounding box center [906, 75] width 17 height 17
checkbox input "true"
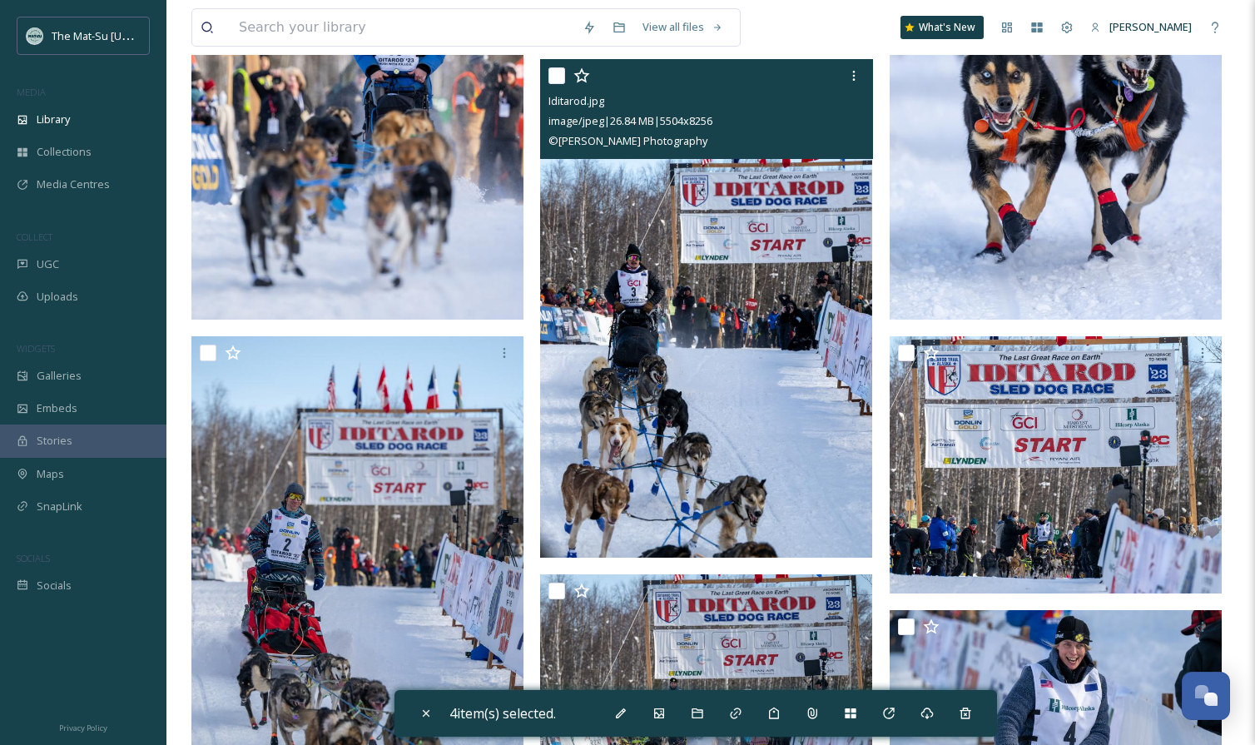
scroll to position [1487, 0]
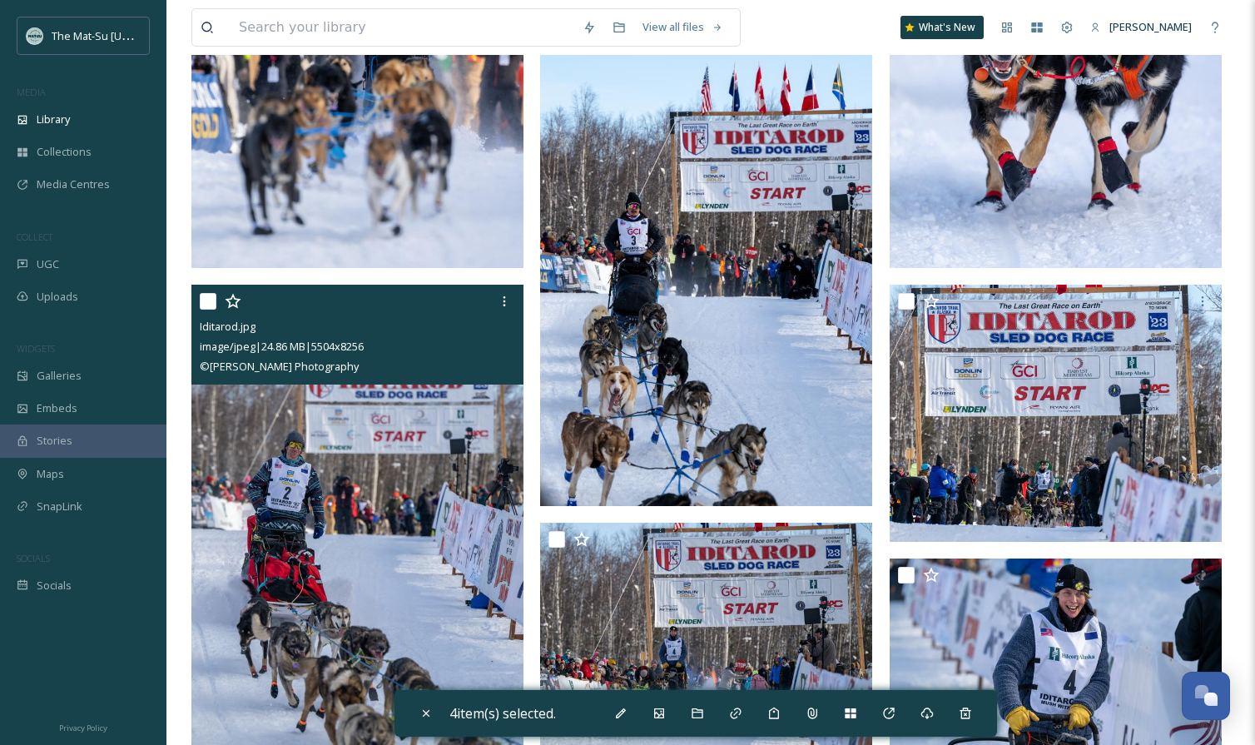
click at [212, 300] on input "checkbox" at bounding box center [208, 301] width 17 height 17
checkbox input "true"
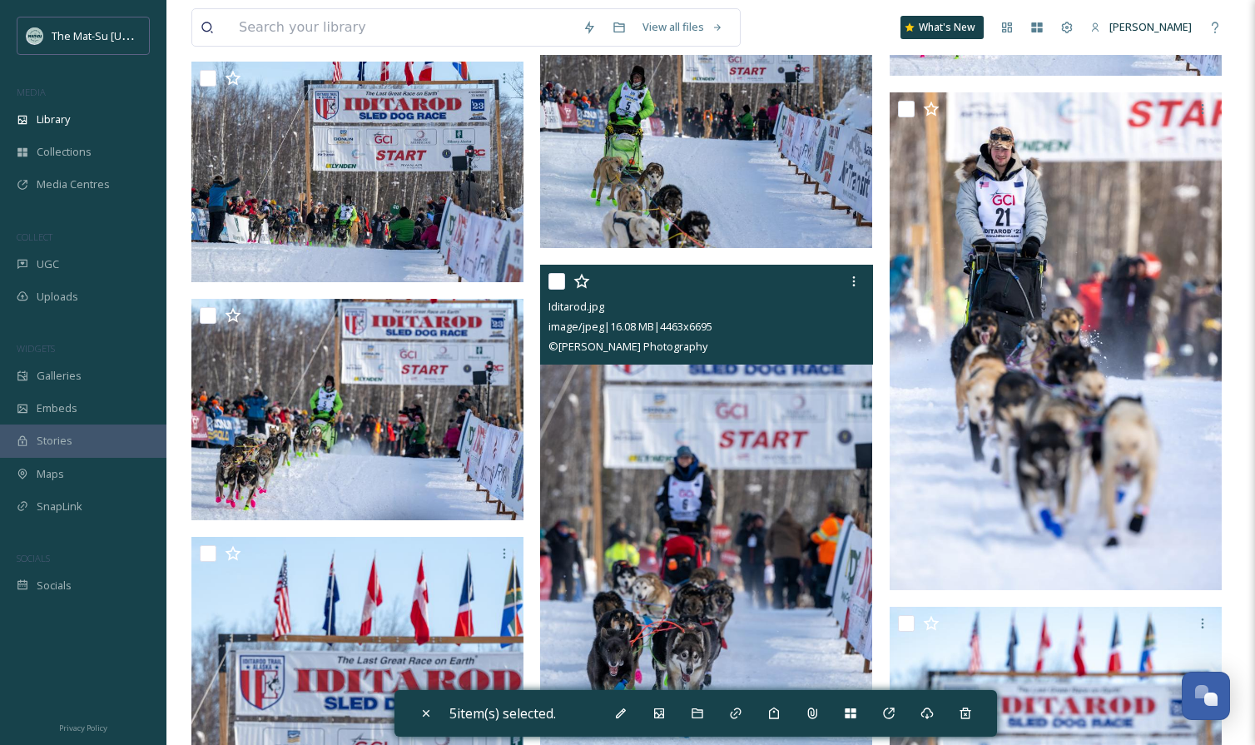
scroll to position [2722, 0]
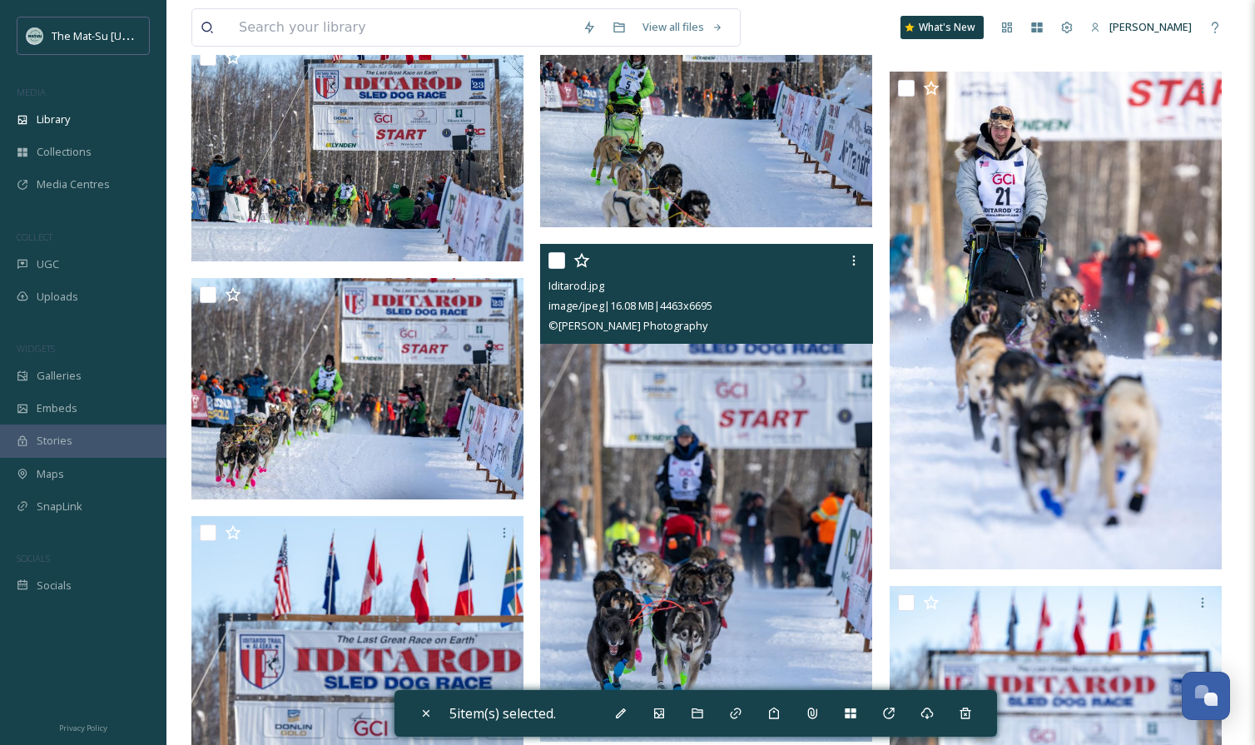
click at [558, 263] on input "checkbox" at bounding box center [556, 260] width 17 height 17
checkbox input "true"
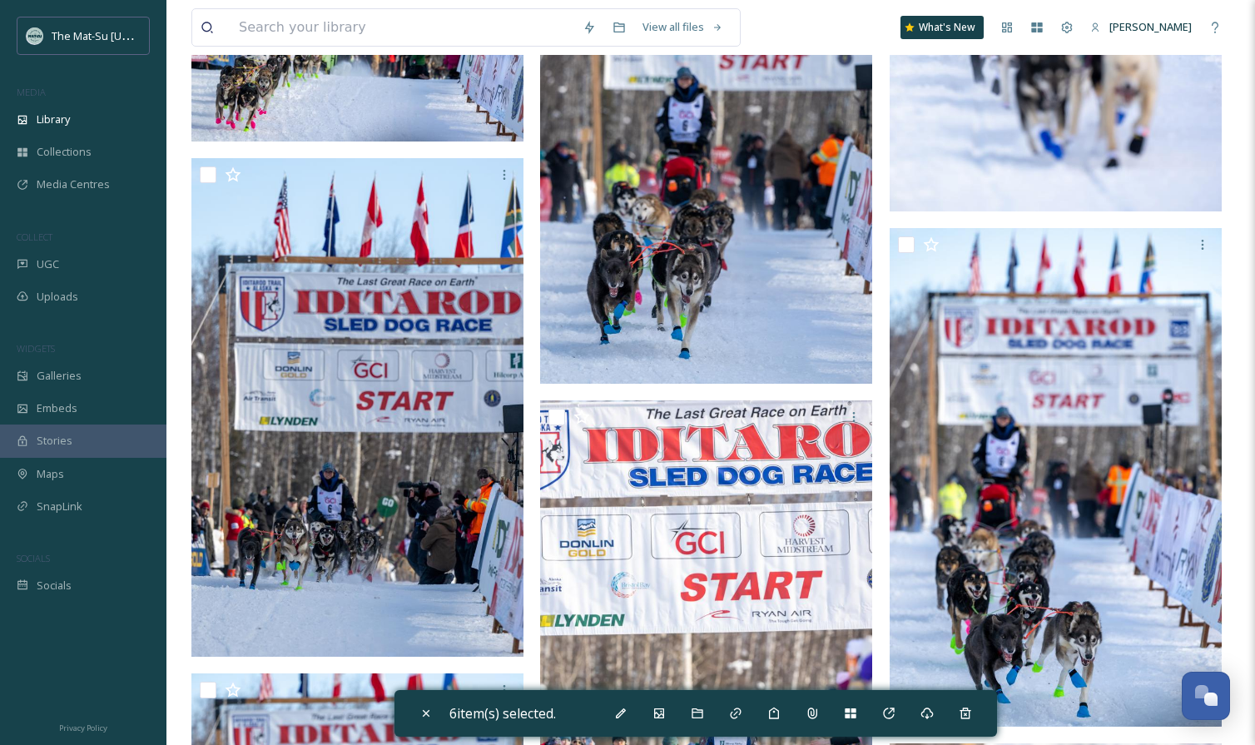
scroll to position [3104, 0]
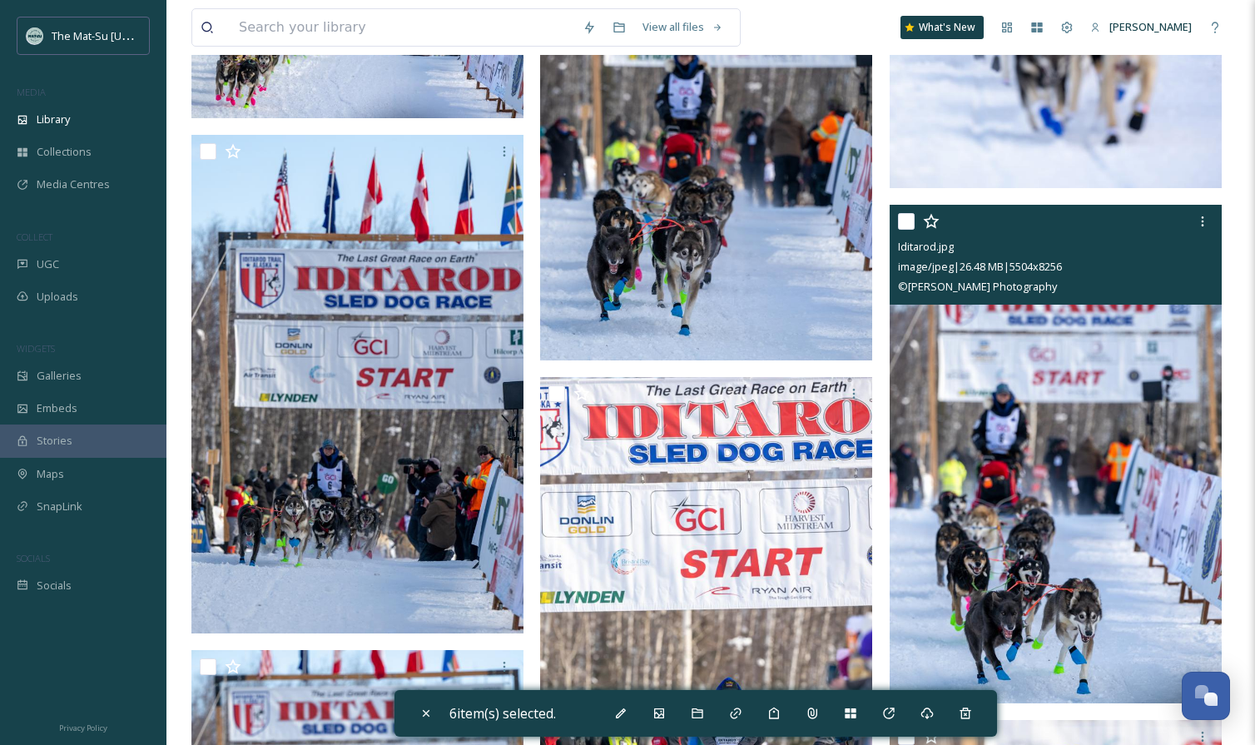
click at [903, 223] on input "checkbox" at bounding box center [906, 221] width 17 height 17
checkbox input "true"
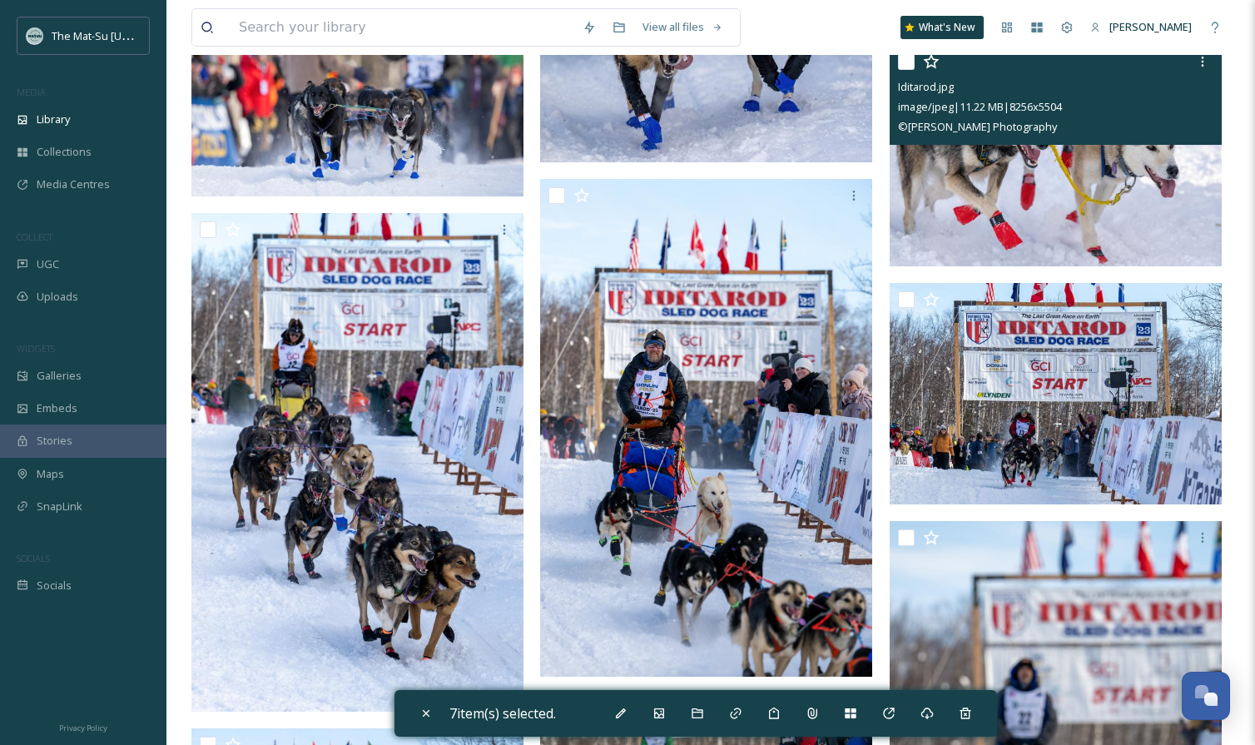
scroll to position [4326, 0]
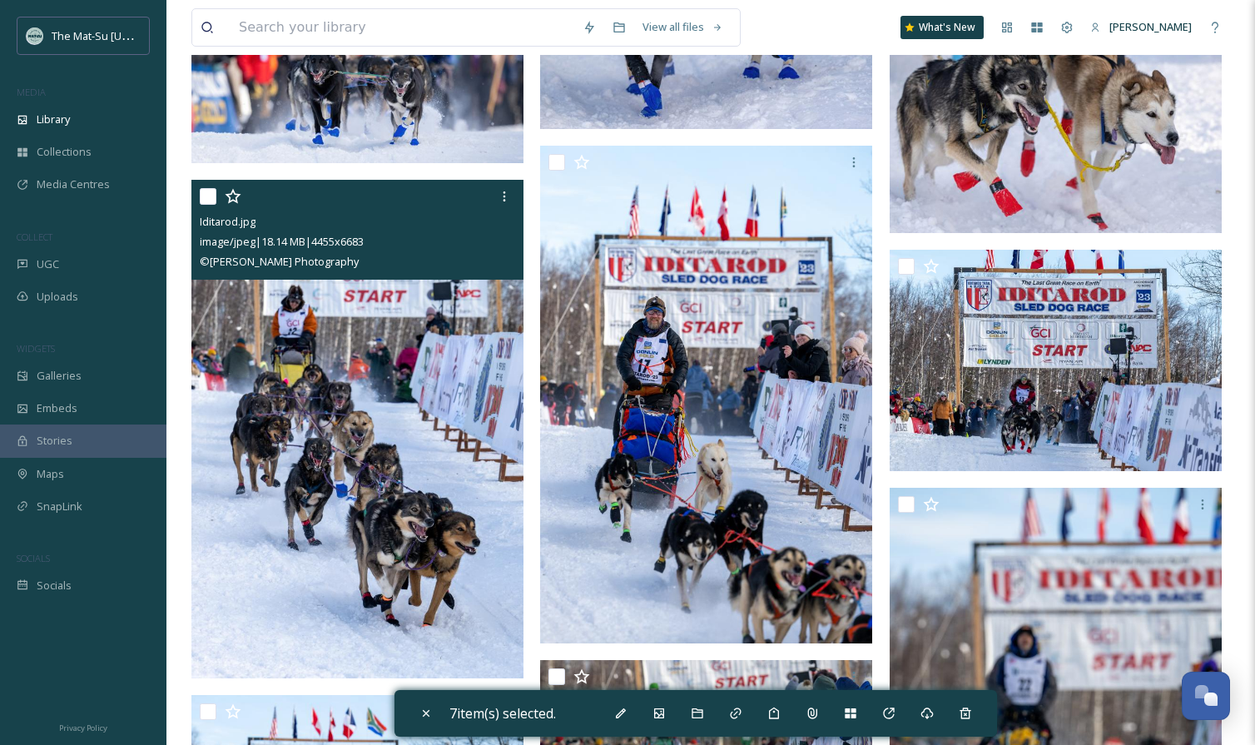
click at [213, 196] on input "checkbox" at bounding box center [208, 196] width 17 height 17
checkbox input "true"
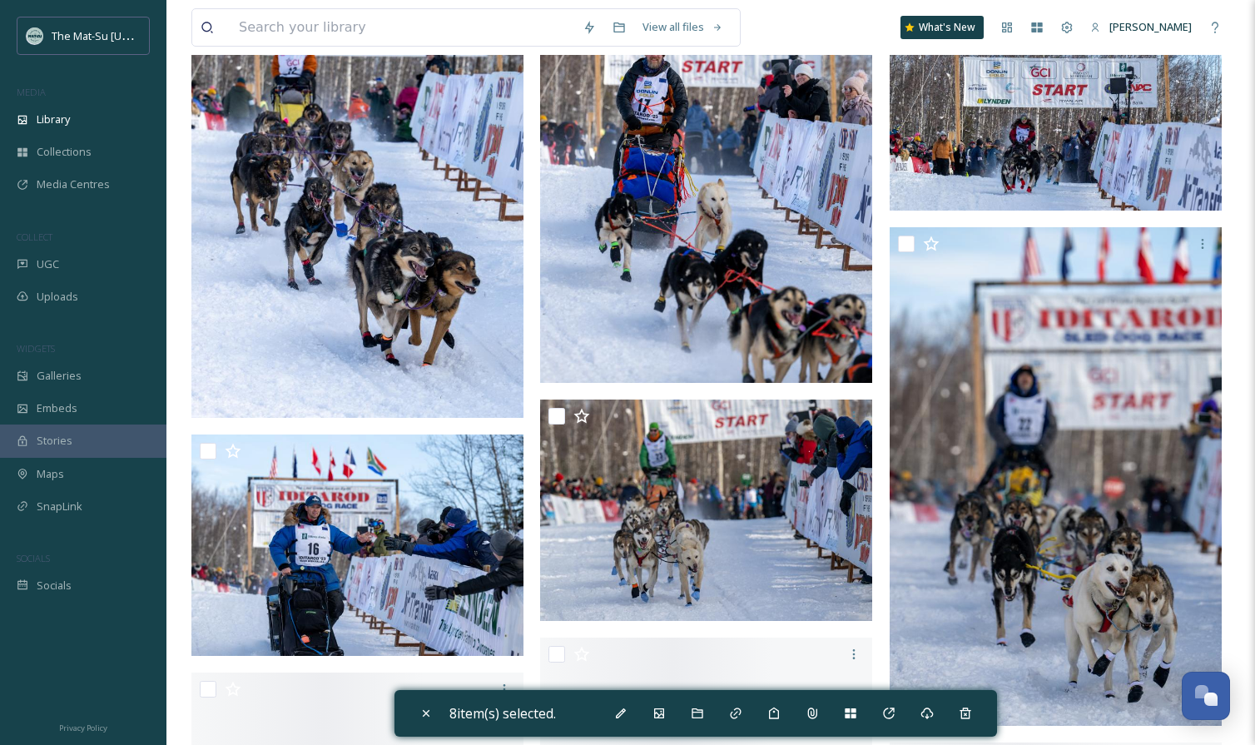
scroll to position [4733, 0]
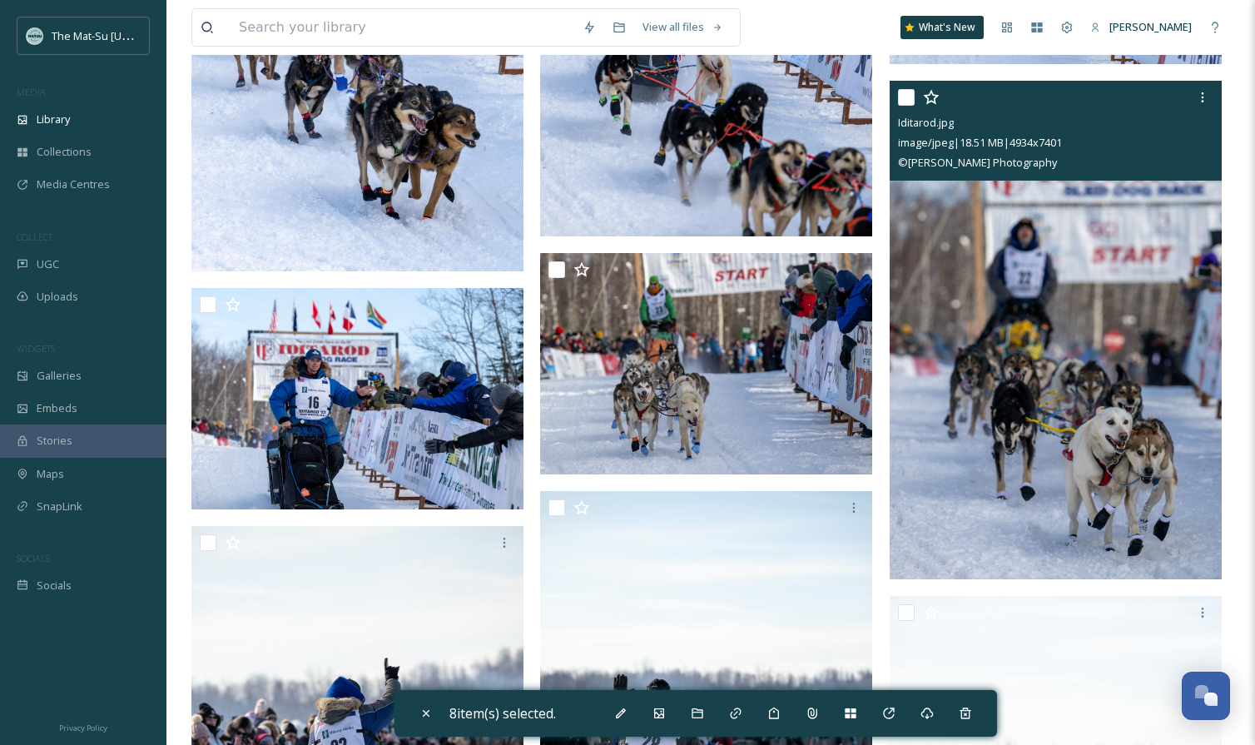
click at [908, 97] on input "checkbox" at bounding box center [906, 97] width 17 height 17
checkbox input "true"
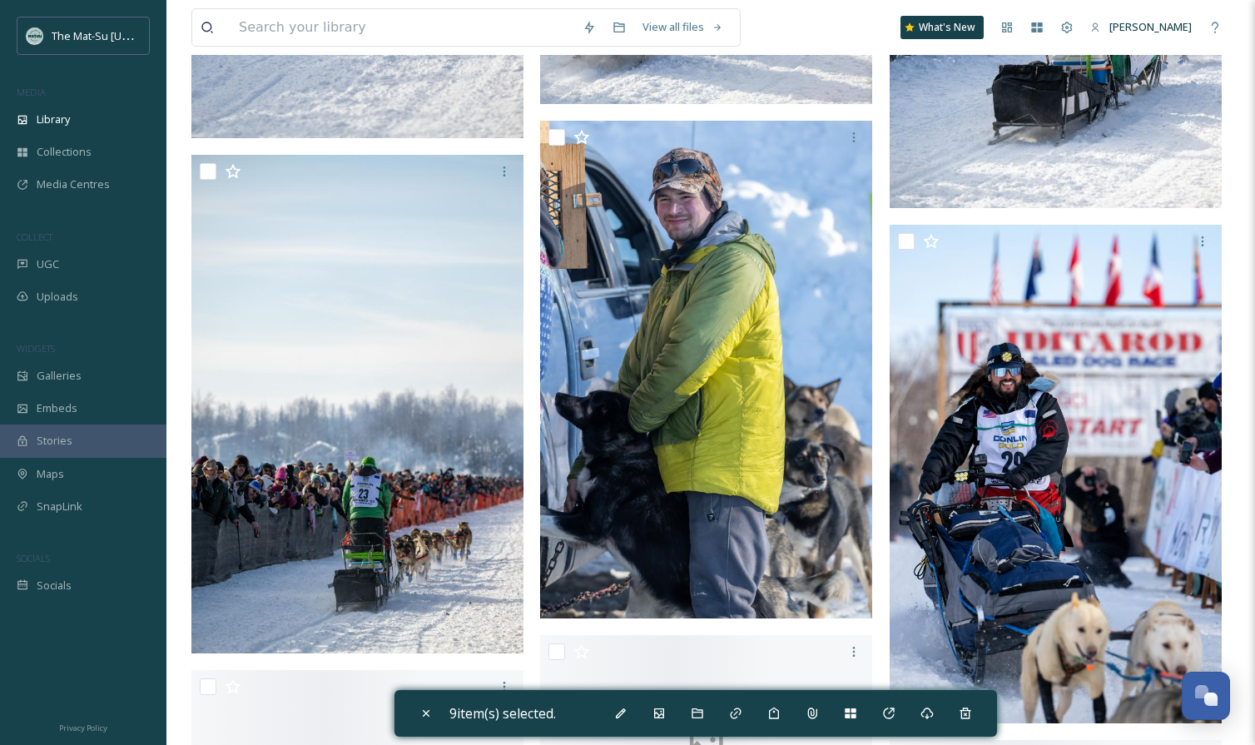
scroll to position [5865, 0]
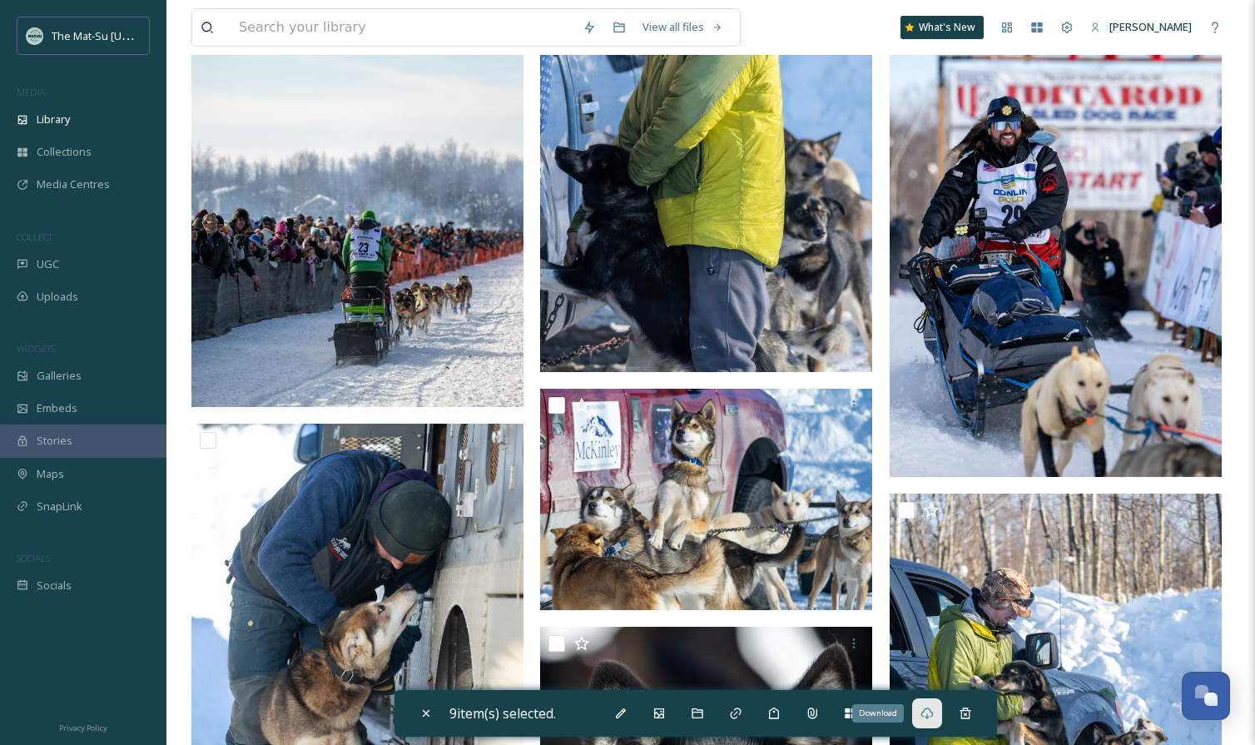
click at [934, 716] on icon at bounding box center [927, 713] width 13 height 13
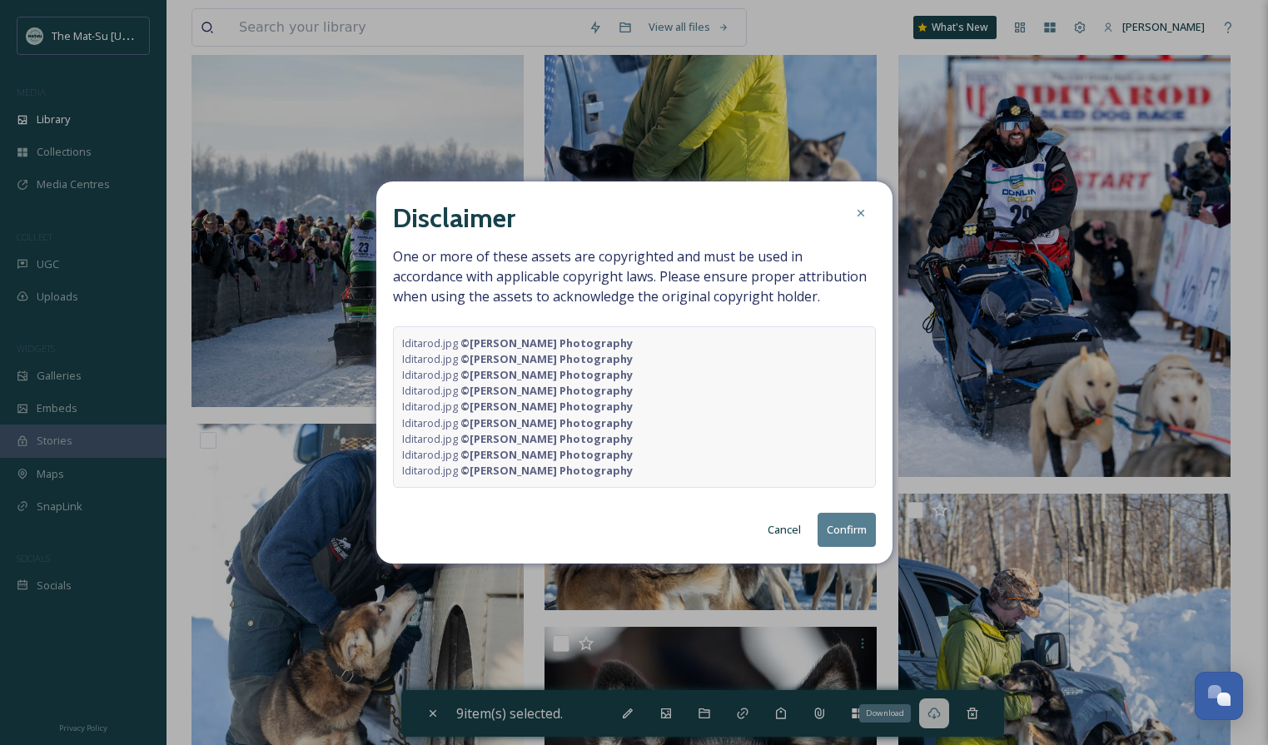
click at [847, 533] on button "Confirm" at bounding box center [846, 530] width 58 height 34
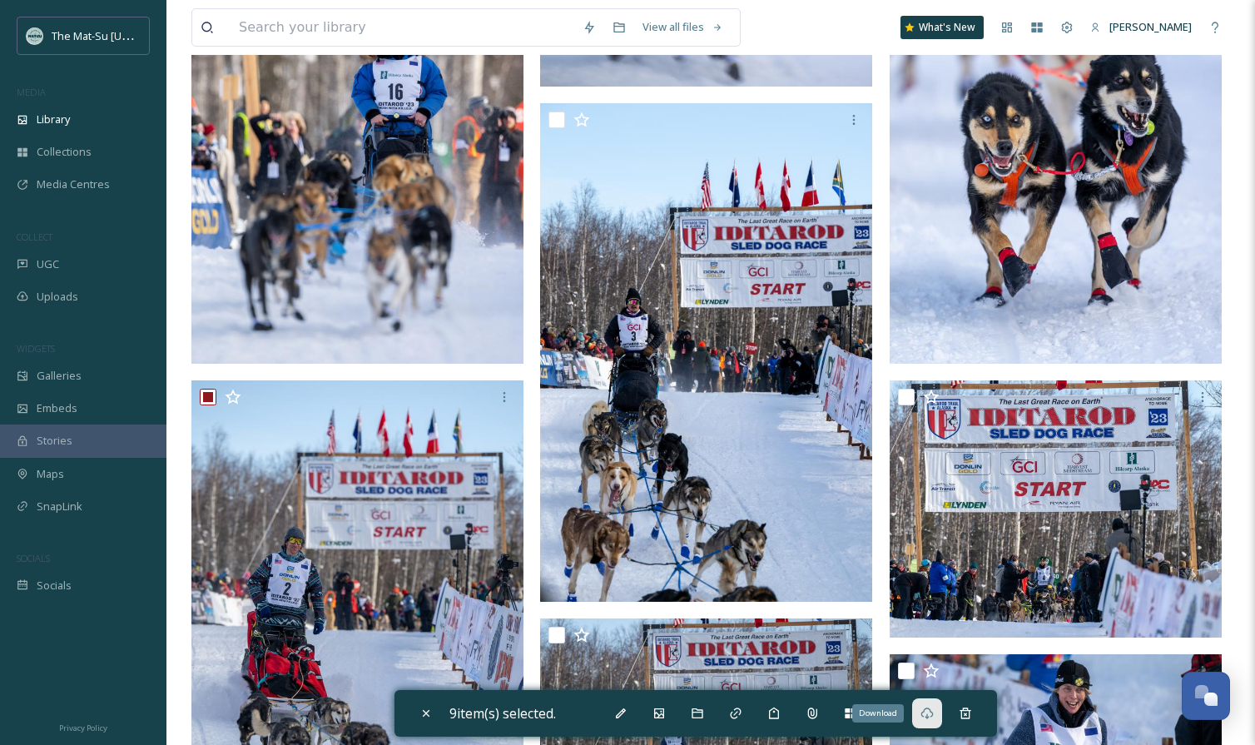
scroll to position [1009, 0]
